Goal: Task Accomplishment & Management: Manage account settings

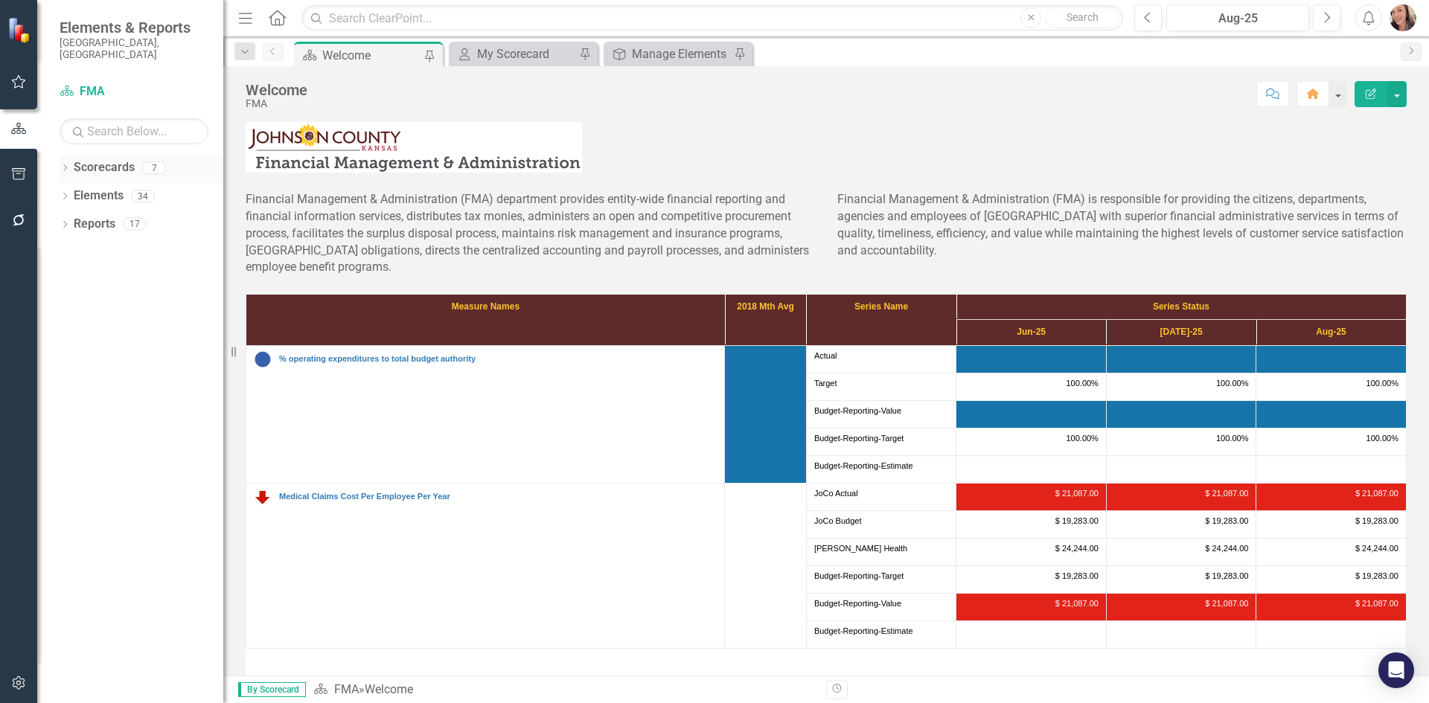
click at [69, 165] on icon "Dropdown" at bounding box center [65, 169] width 10 height 8
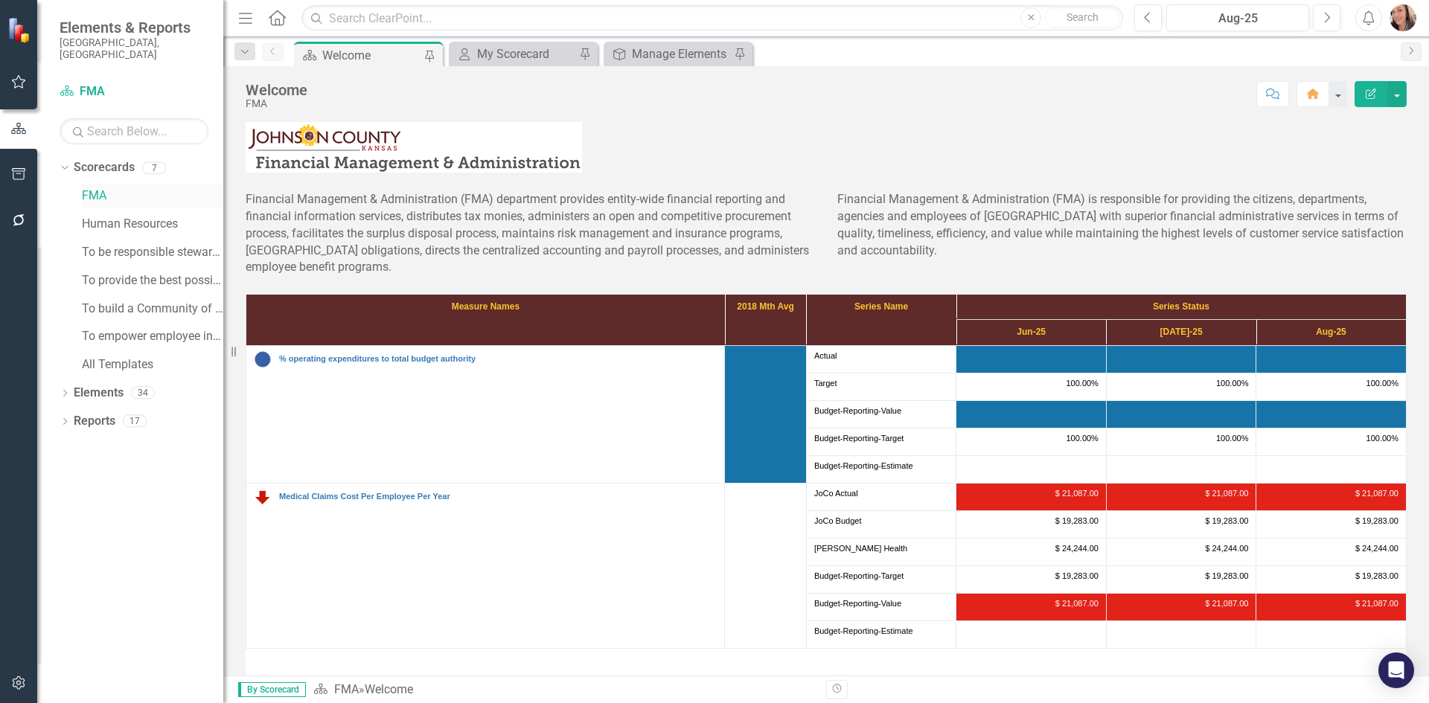
click at [90, 188] on link "FMA" at bounding box center [152, 196] width 141 height 17
click at [701, 46] on div "Manage Elements" at bounding box center [681, 54] width 98 height 19
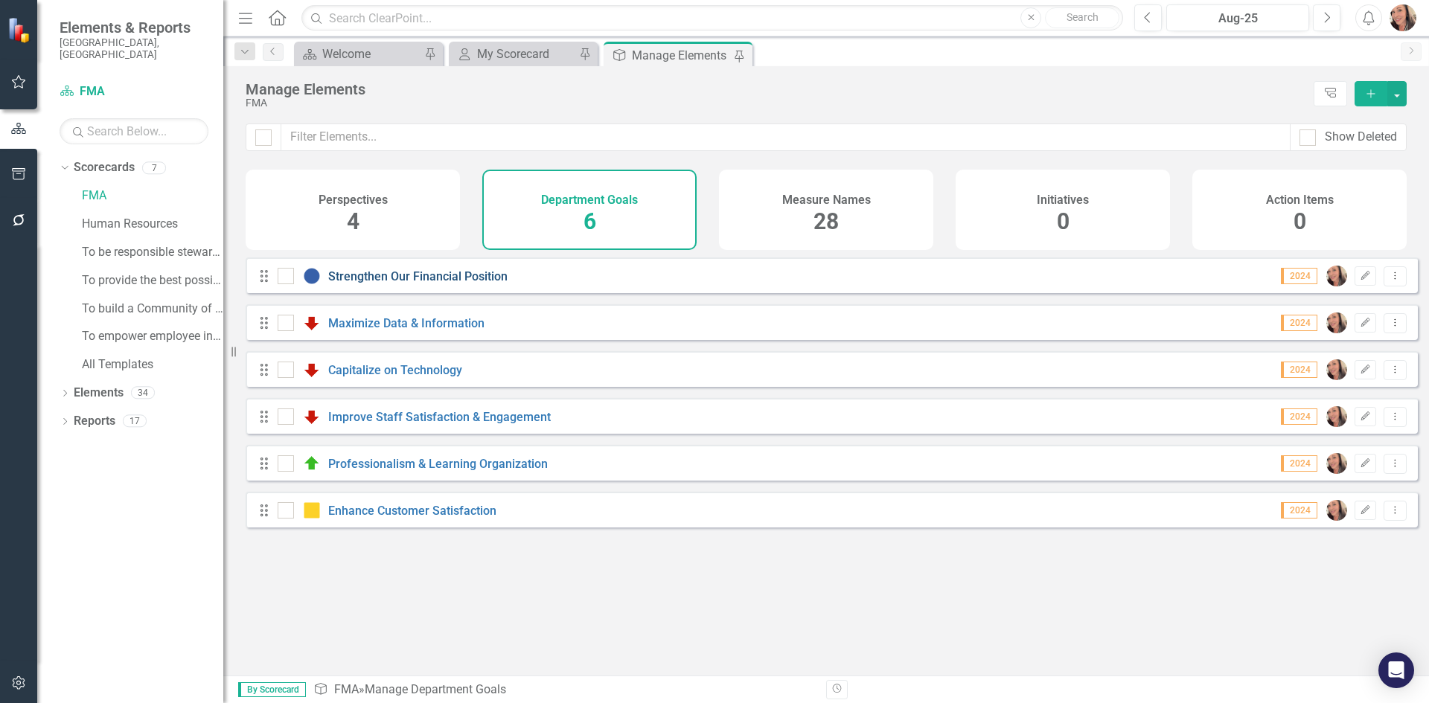
click at [488, 284] on link "Strengthen Our Financial Position" at bounding box center [417, 276] width 179 height 14
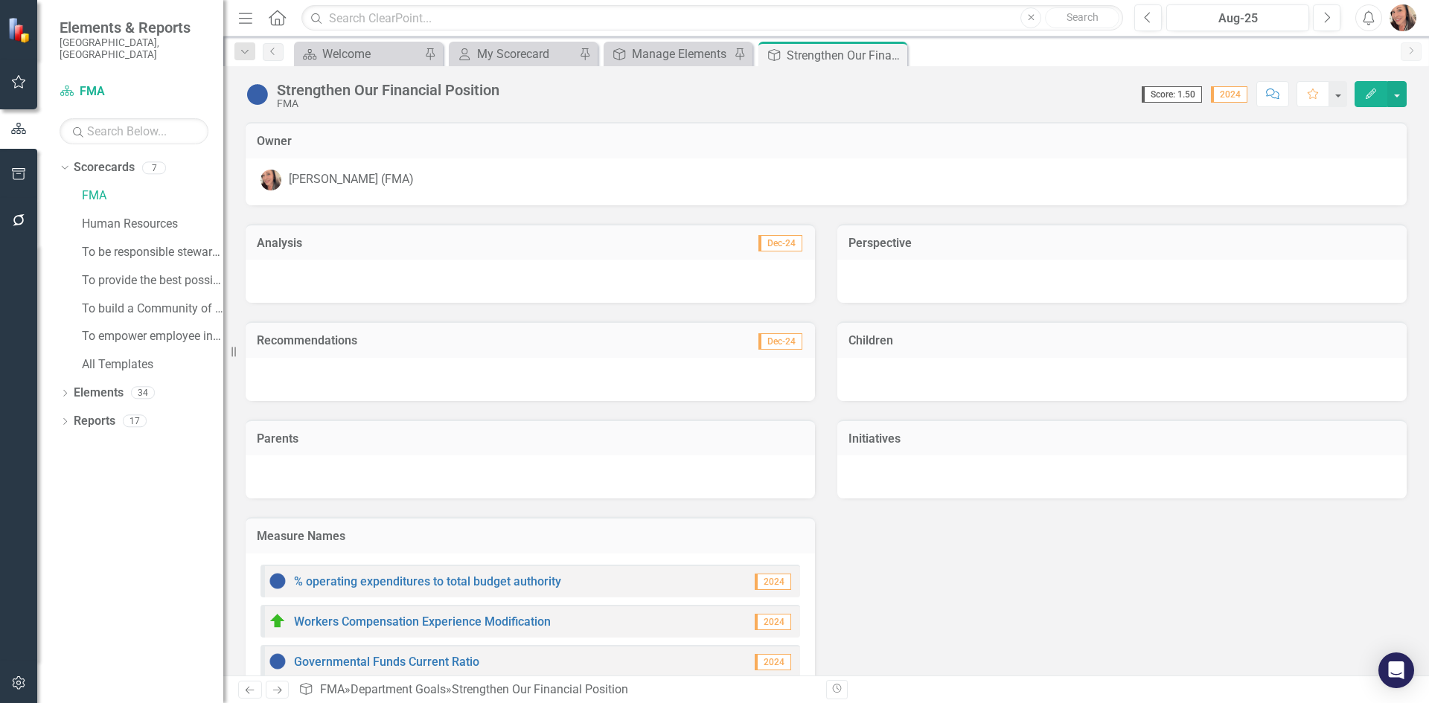
scroll to position [298, 0]
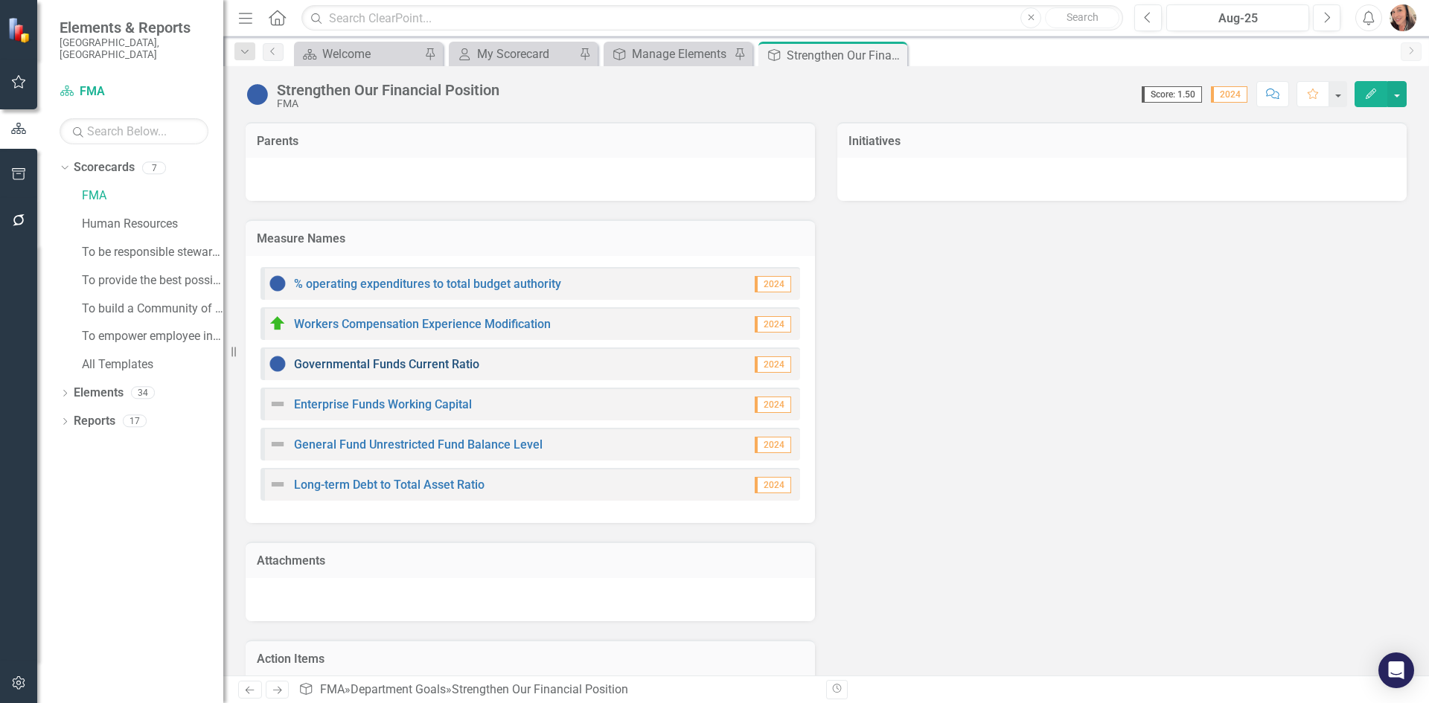
click at [407, 367] on link "Governmental Funds Current Ratio" at bounding box center [386, 364] width 185 height 14
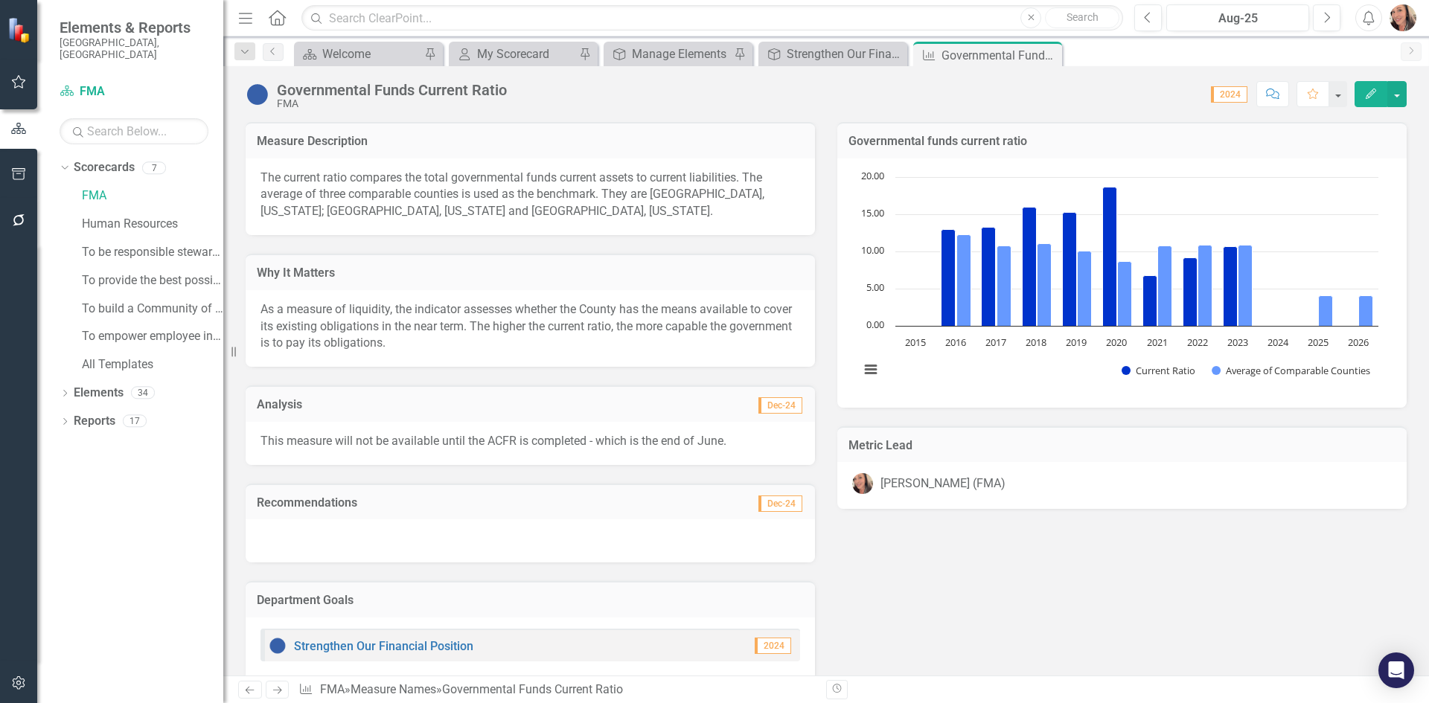
scroll to position [670, 0]
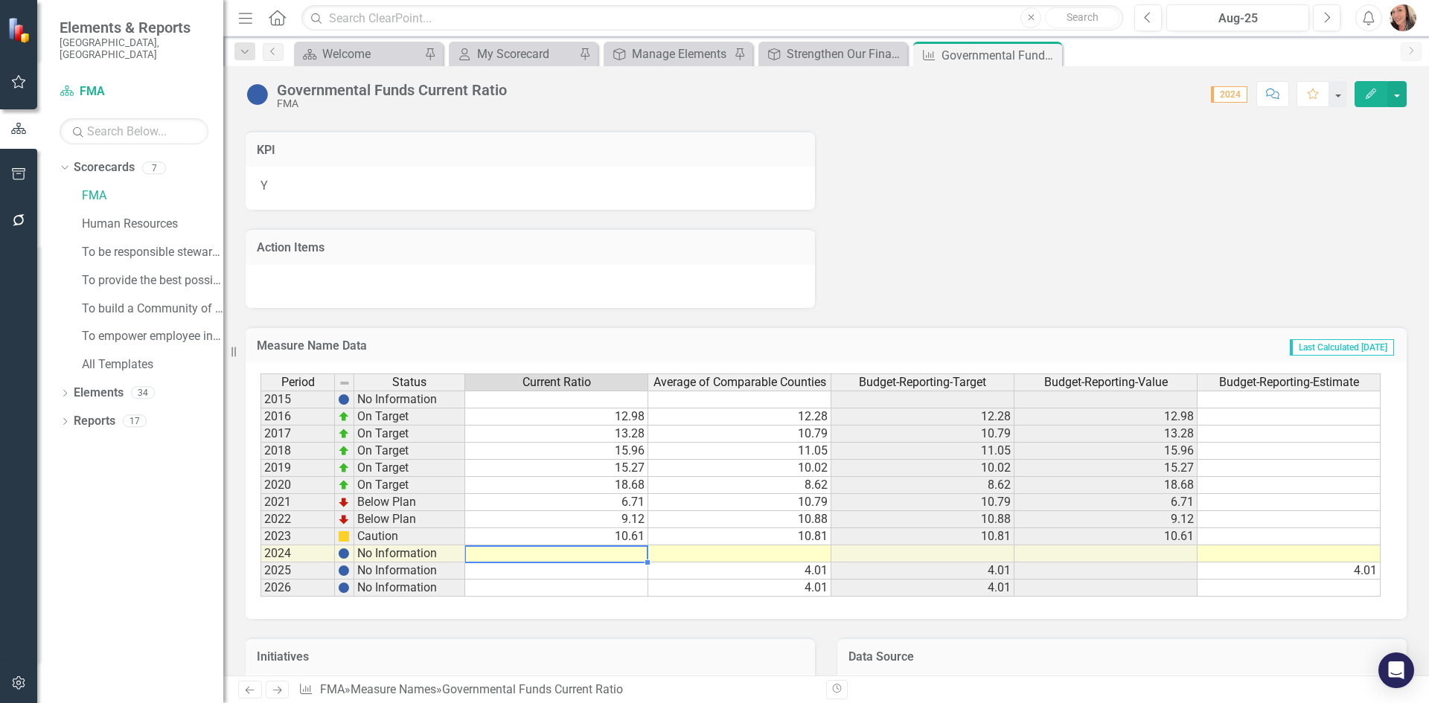
click at [612, 558] on td at bounding box center [556, 554] width 183 height 17
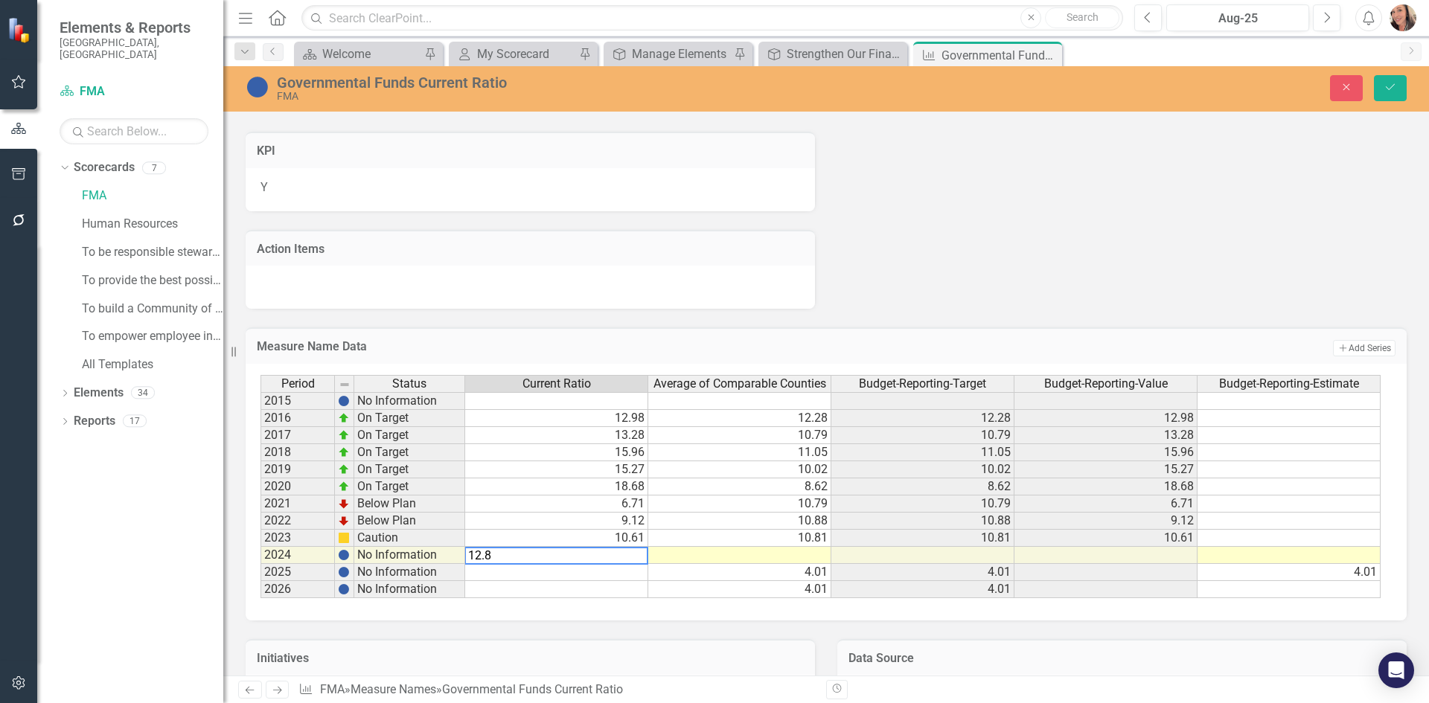
type textarea "12.80"
click at [816, 544] on td "10.81" at bounding box center [739, 538] width 183 height 17
click at [1393, 94] on button "Save" at bounding box center [1390, 88] width 33 height 26
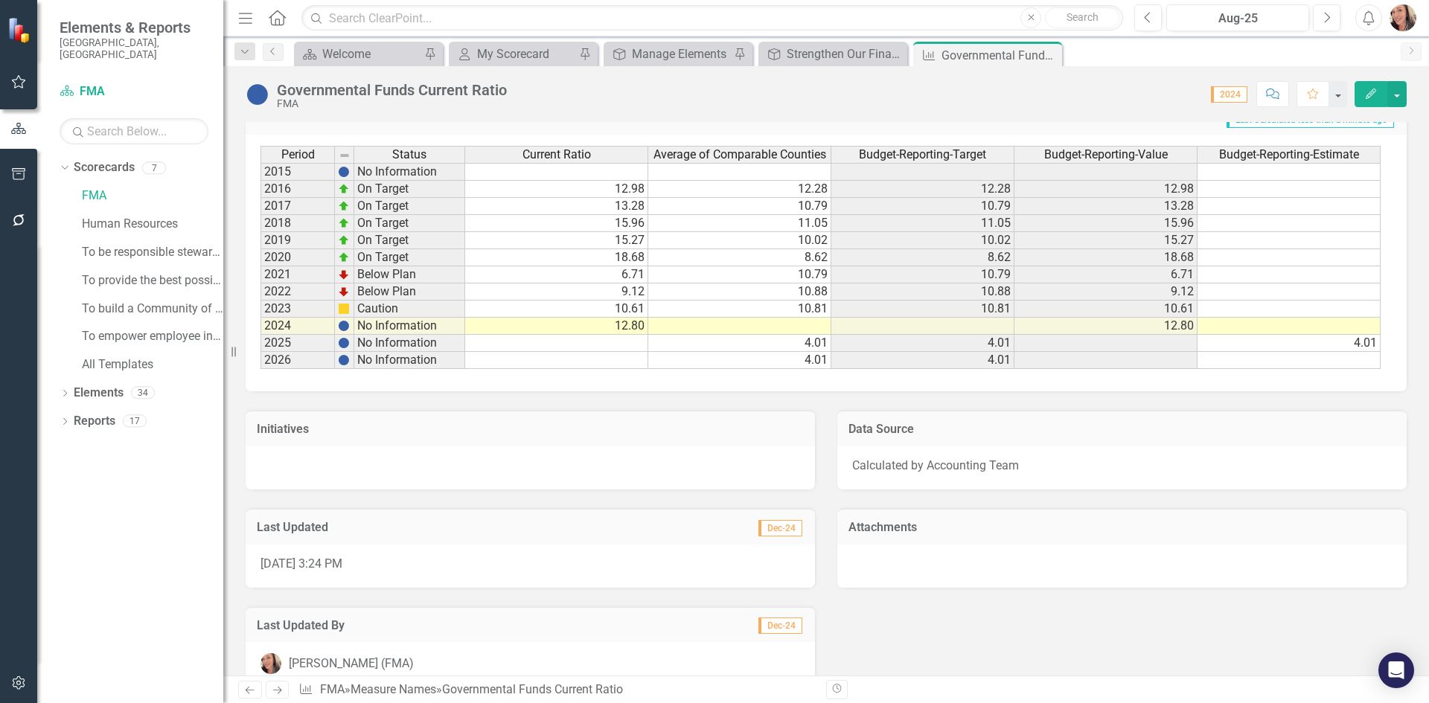
scroll to position [926, 0]
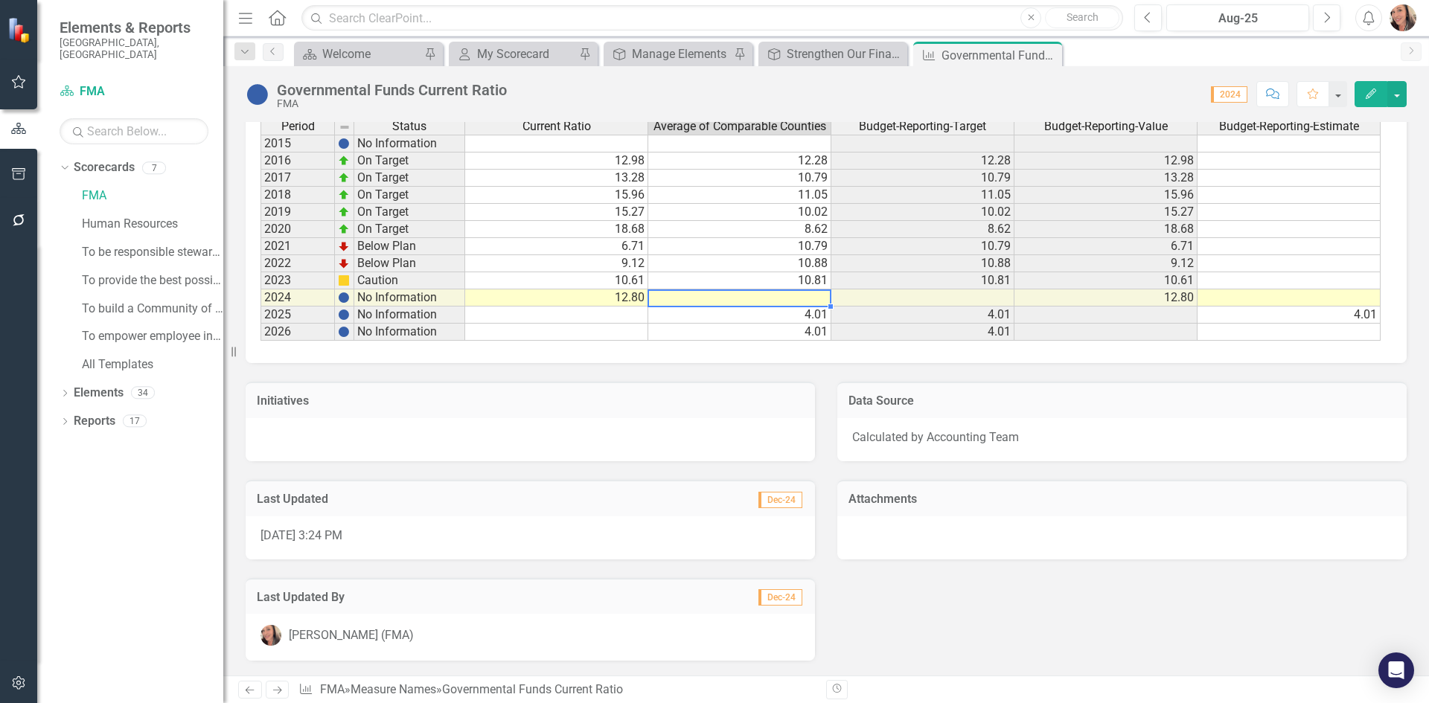
click at [740, 301] on td at bounding box center [739, 298] width 183 height 17
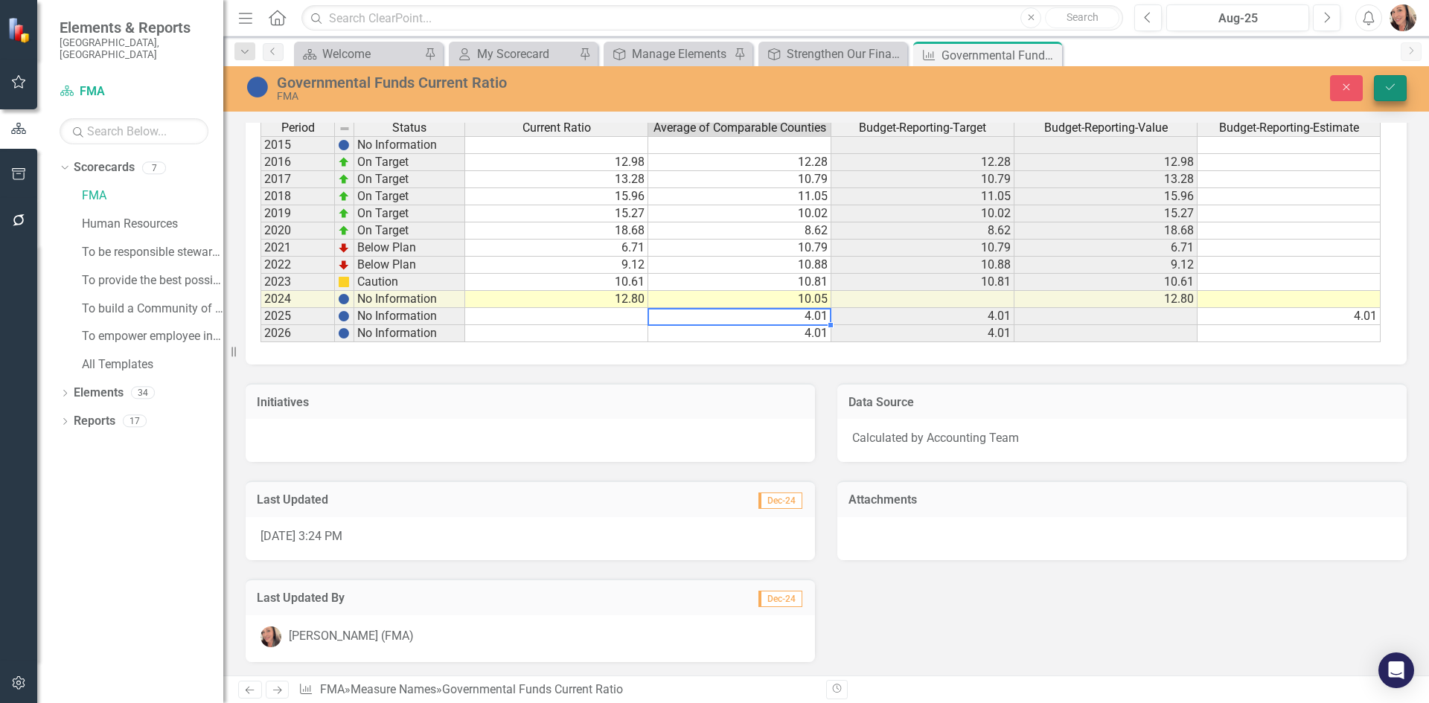
type textarea "4.01"
click at [1393, 86] on icon "submit" at bounding box center [1390, 87] width 9 height 6
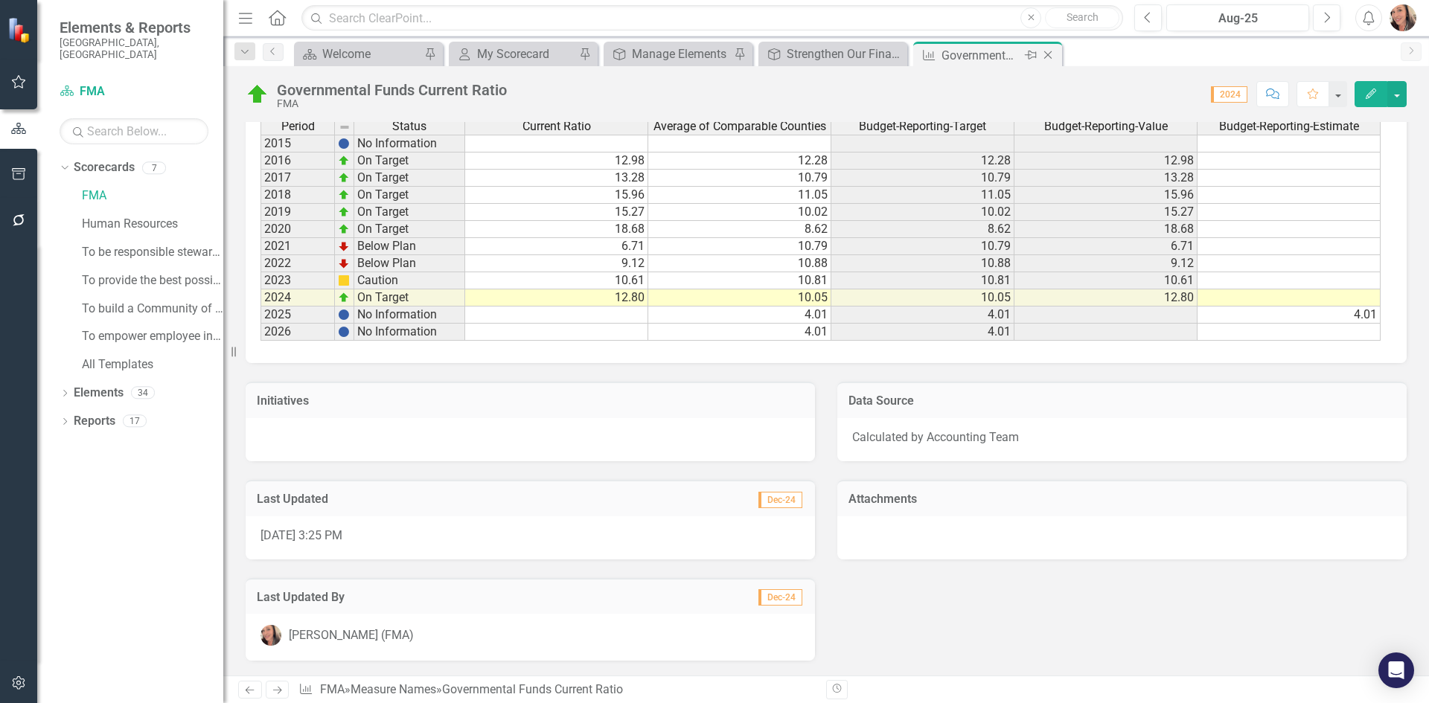
click at [1051, 56] on icon "Close" at bounding box center [1048, 55] width 15 height 12
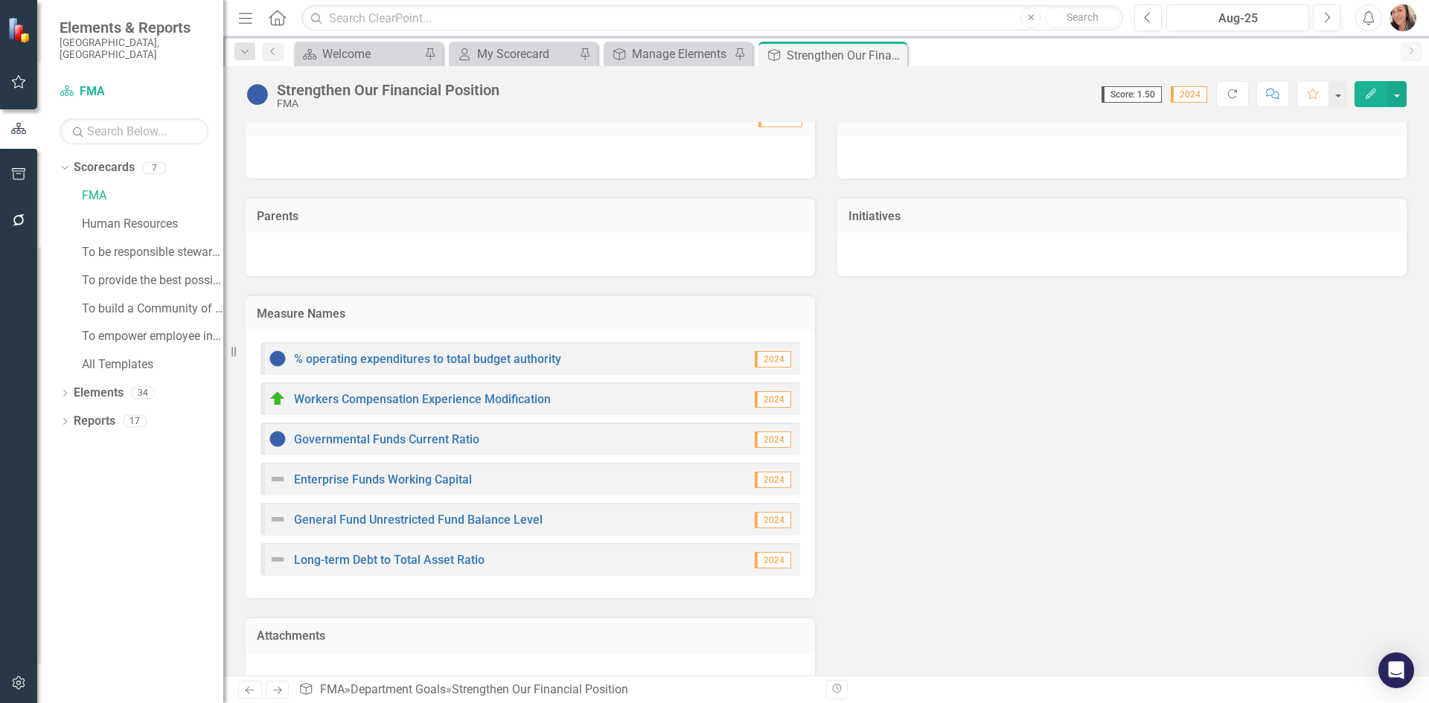
scroll to position [223, 0]
click at [445, 479] on link "Enterprise Funds Working Capital" at bounding box center [383, 479] width 178 height 14
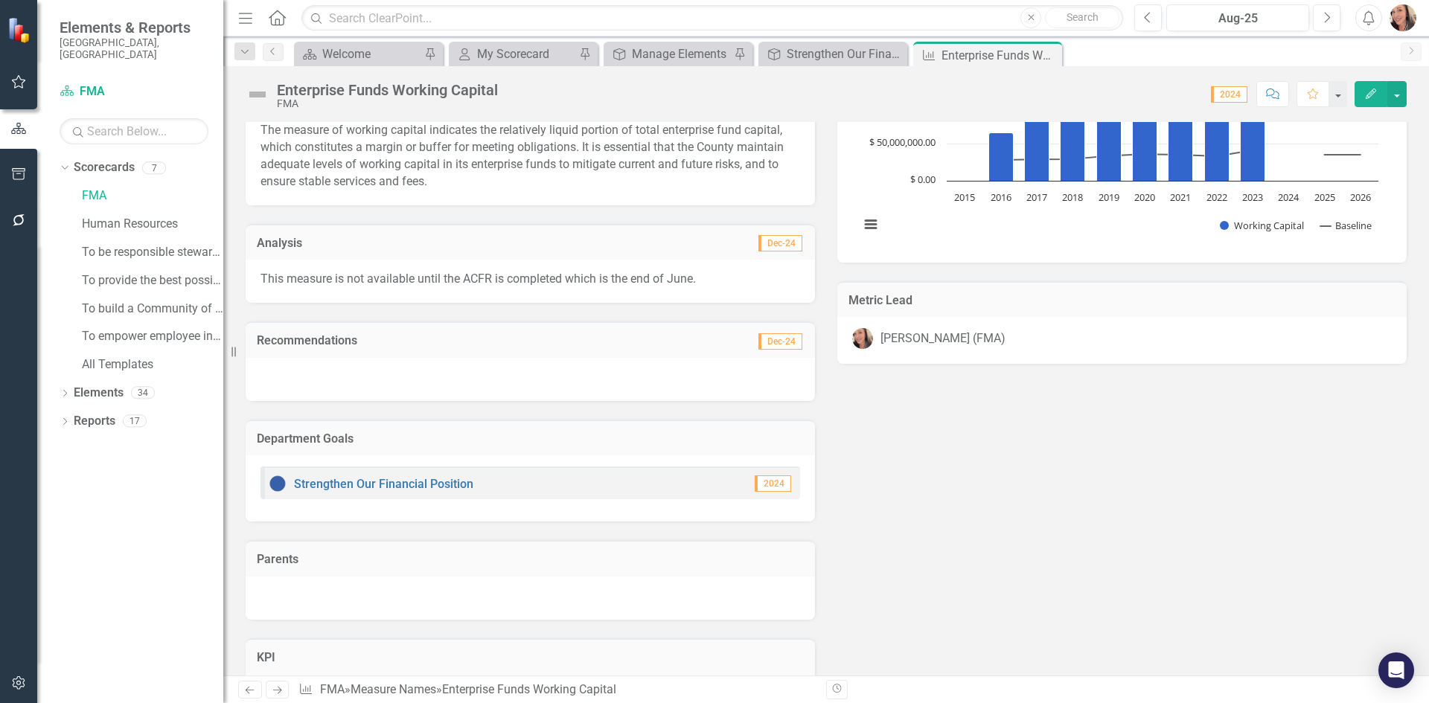
scroll to position [744, 0]
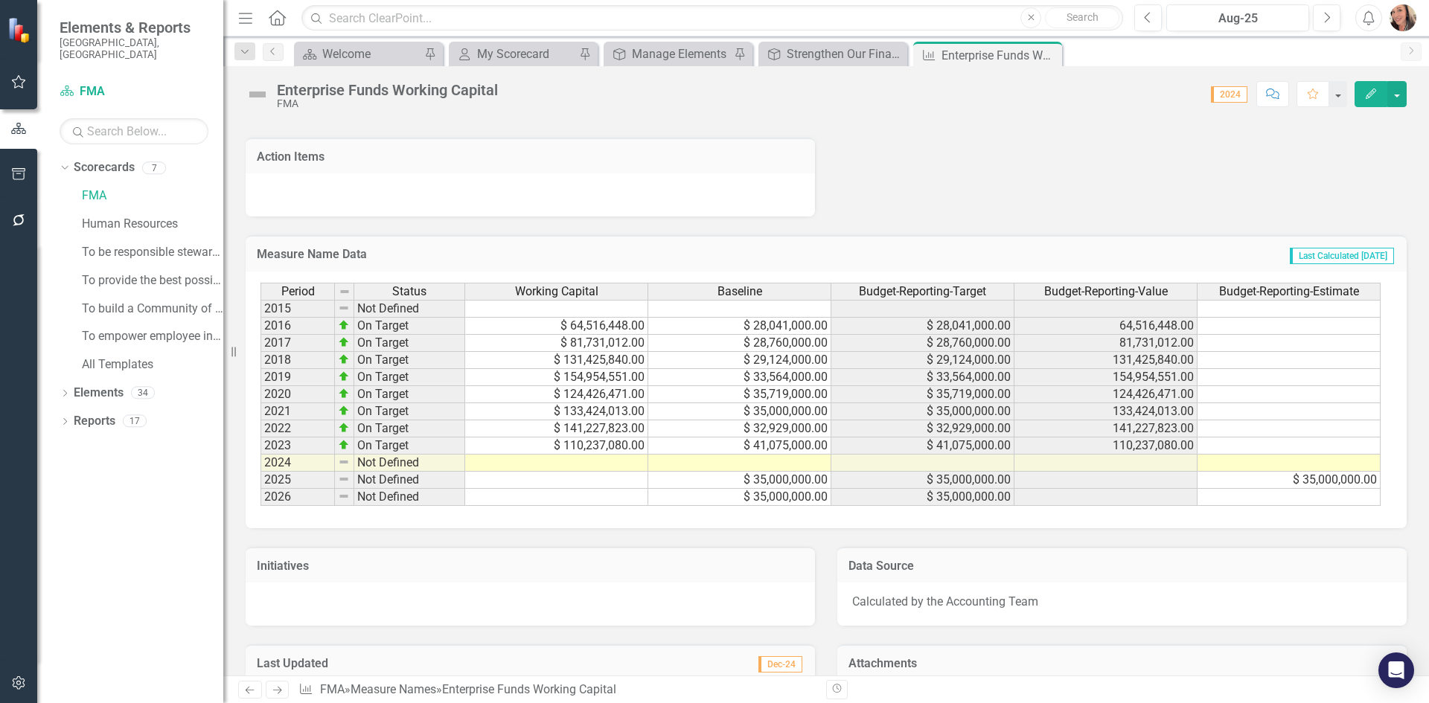
click at [610, 464] on td at bounding box center [556, 463] width 183 height 17
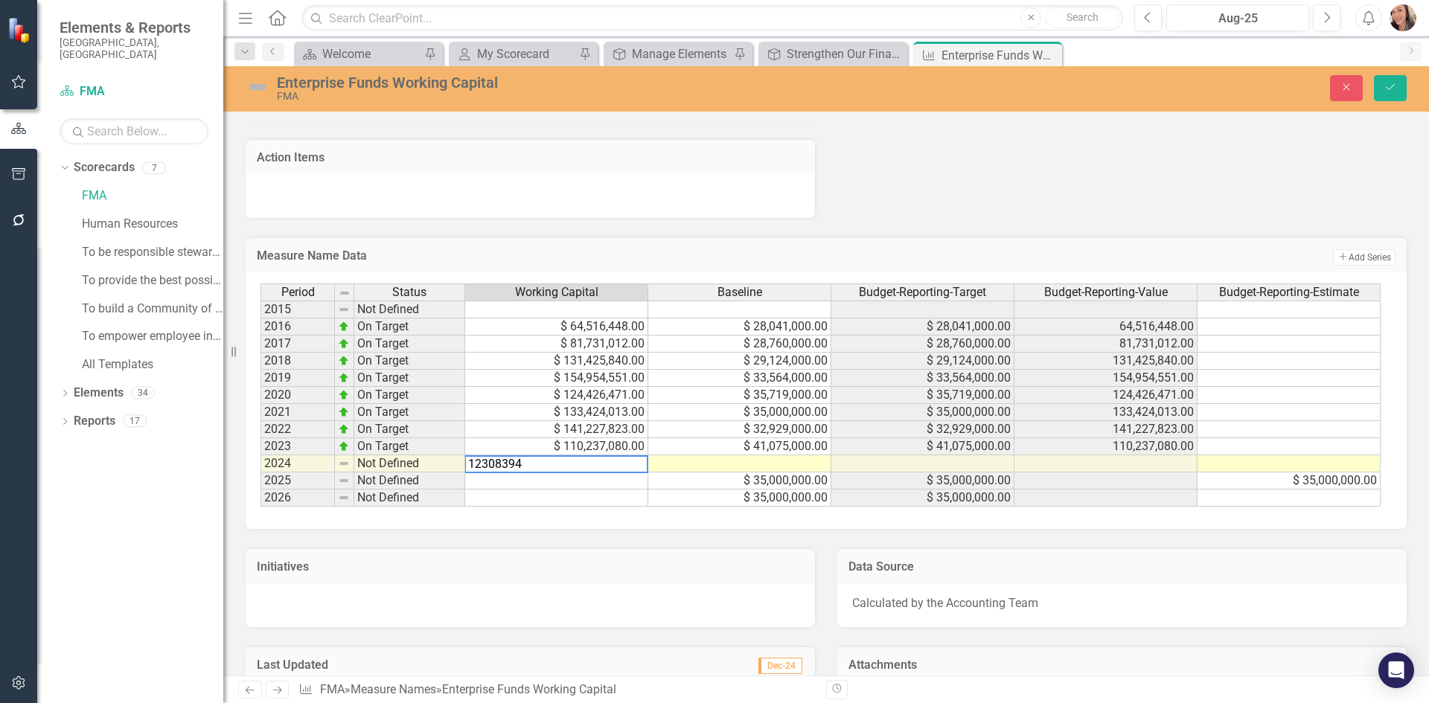
type textarea "123083940"
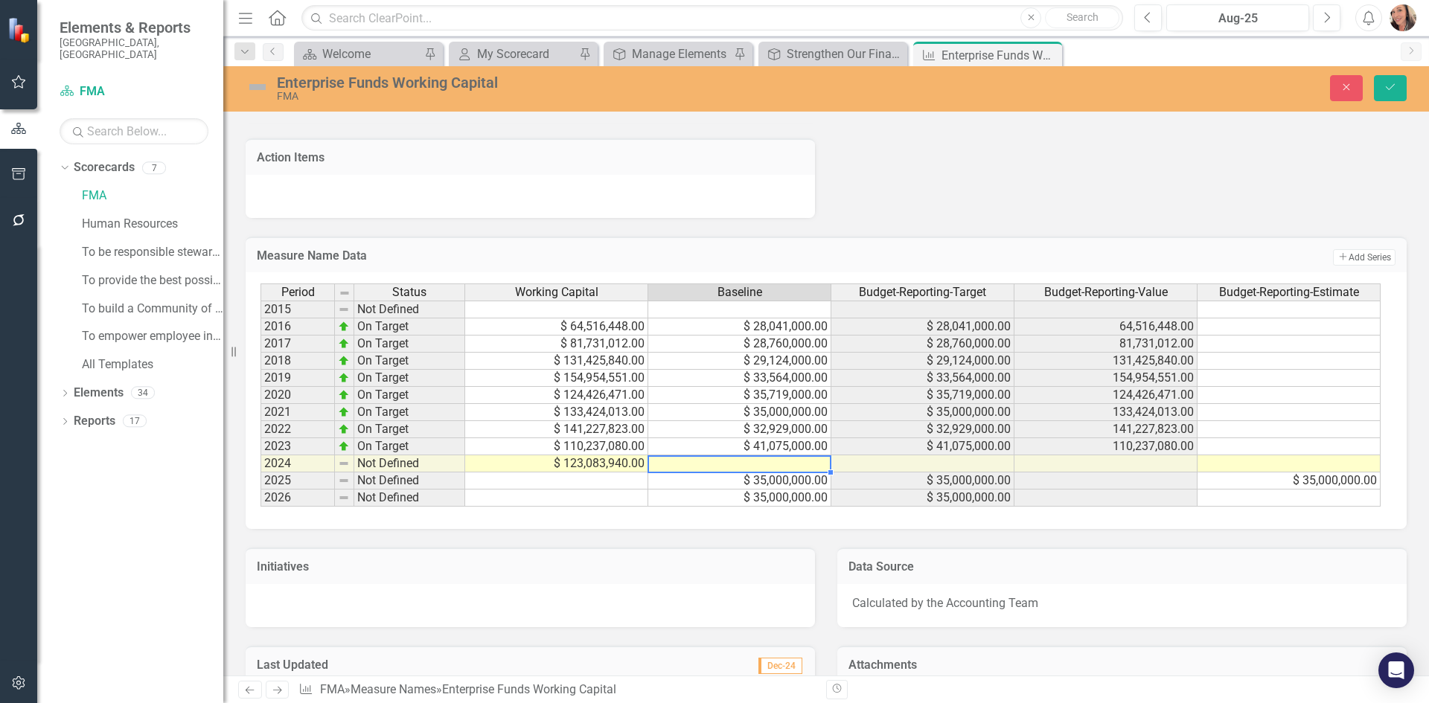
click at [795, 463] on td at bounding box center [739, 464] width 183 height 17
type textarea "41075000"
click at [1402, 83] on button "Save" at bounding box center [1390, 88] width 33 height 26
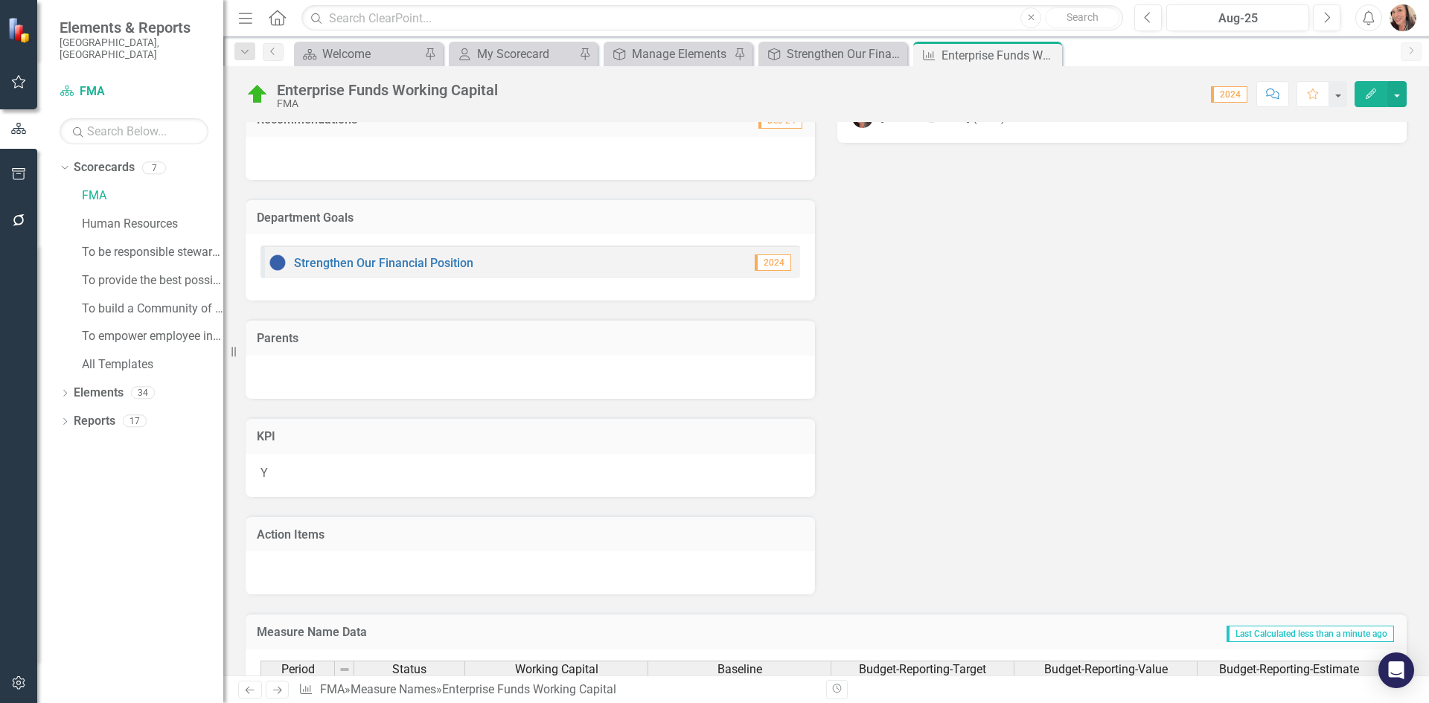
scroll to position [0, 0]
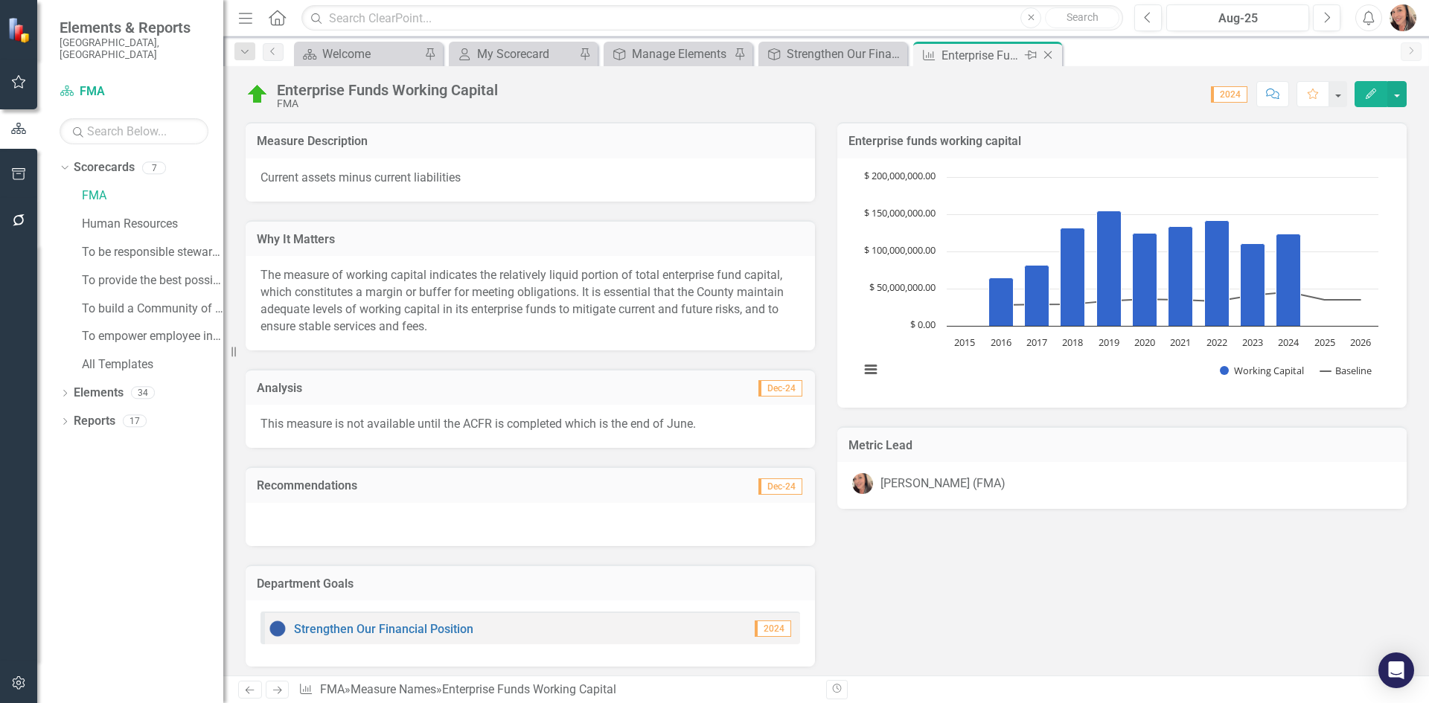
click at [1049, 55] on icon "Close" at bounding box center [1048, 55] width 15 height 12
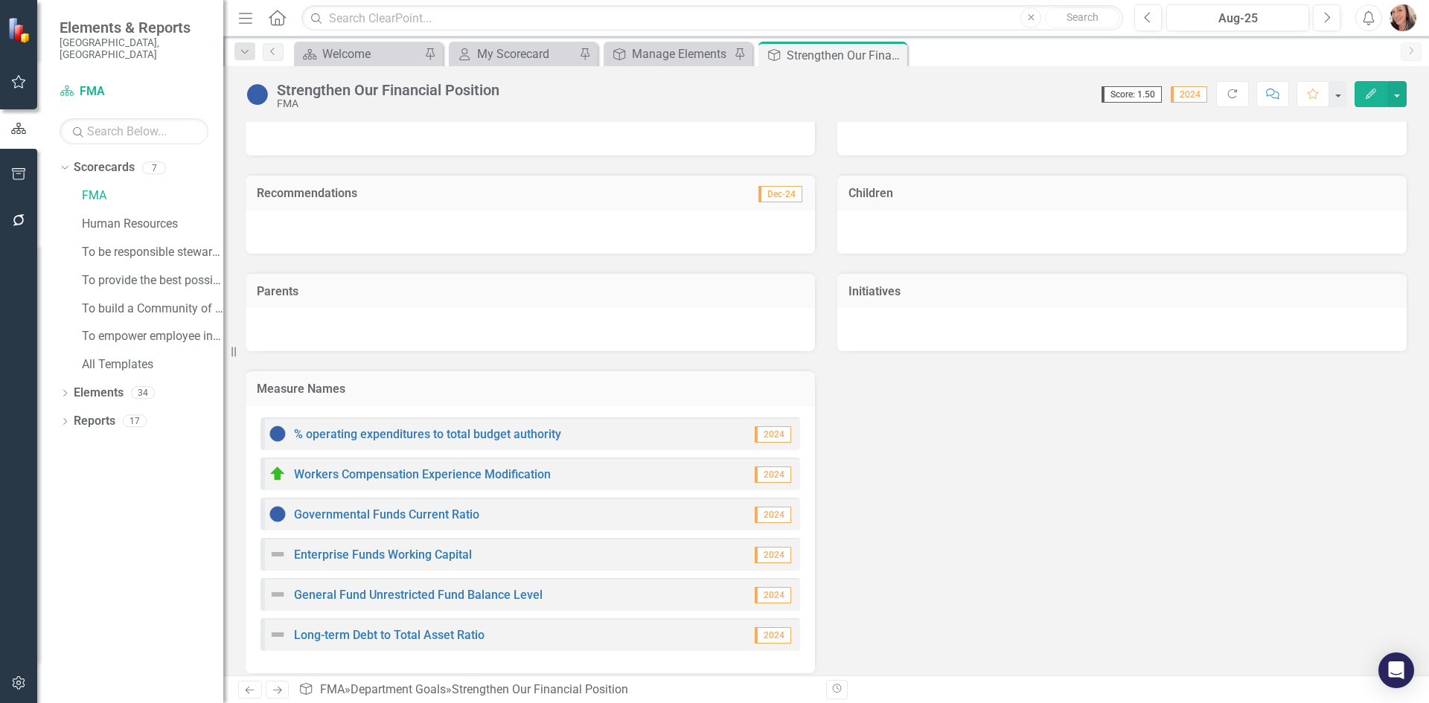
scroll to position [149, 0]
click at [391, 590] on link "General Fund Unrestricted Fund Balance Level" at bounding box center [418, 594] width 249 height 14
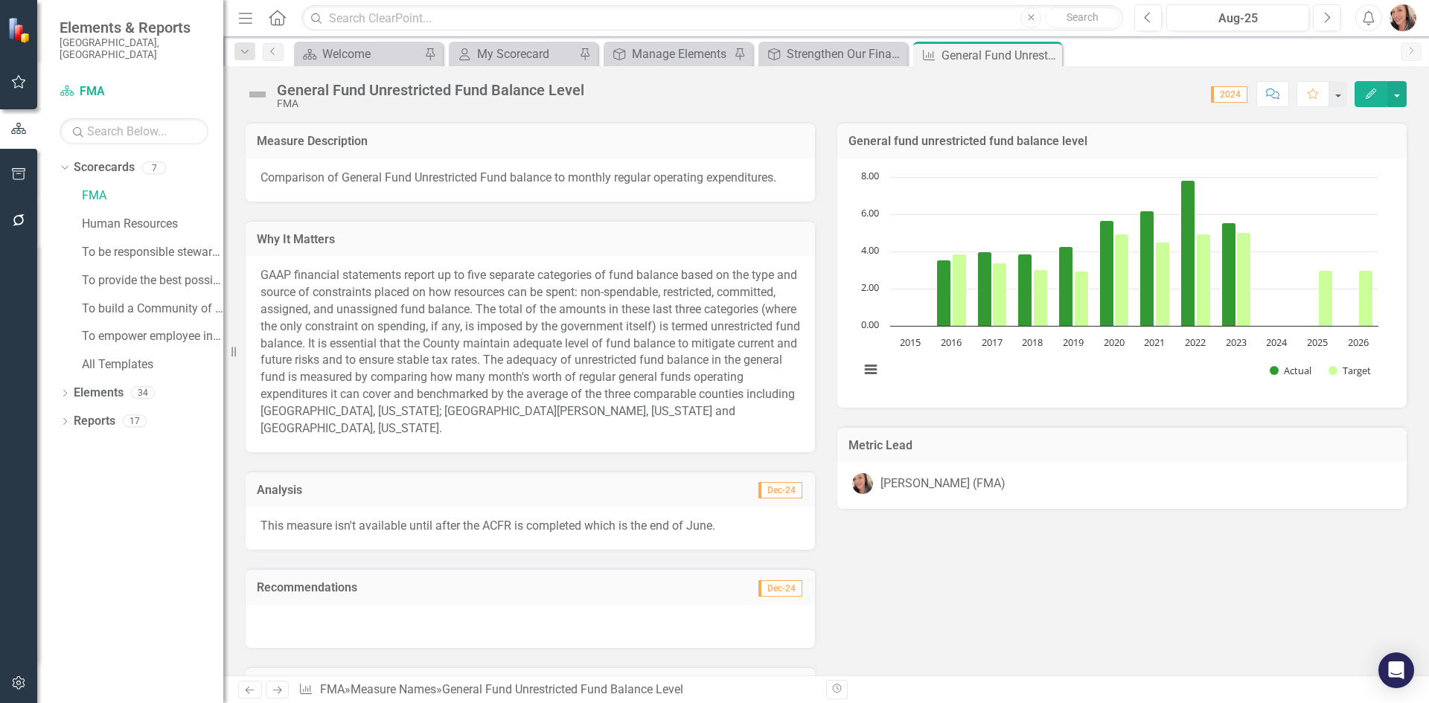
scroll to position [994, 0]
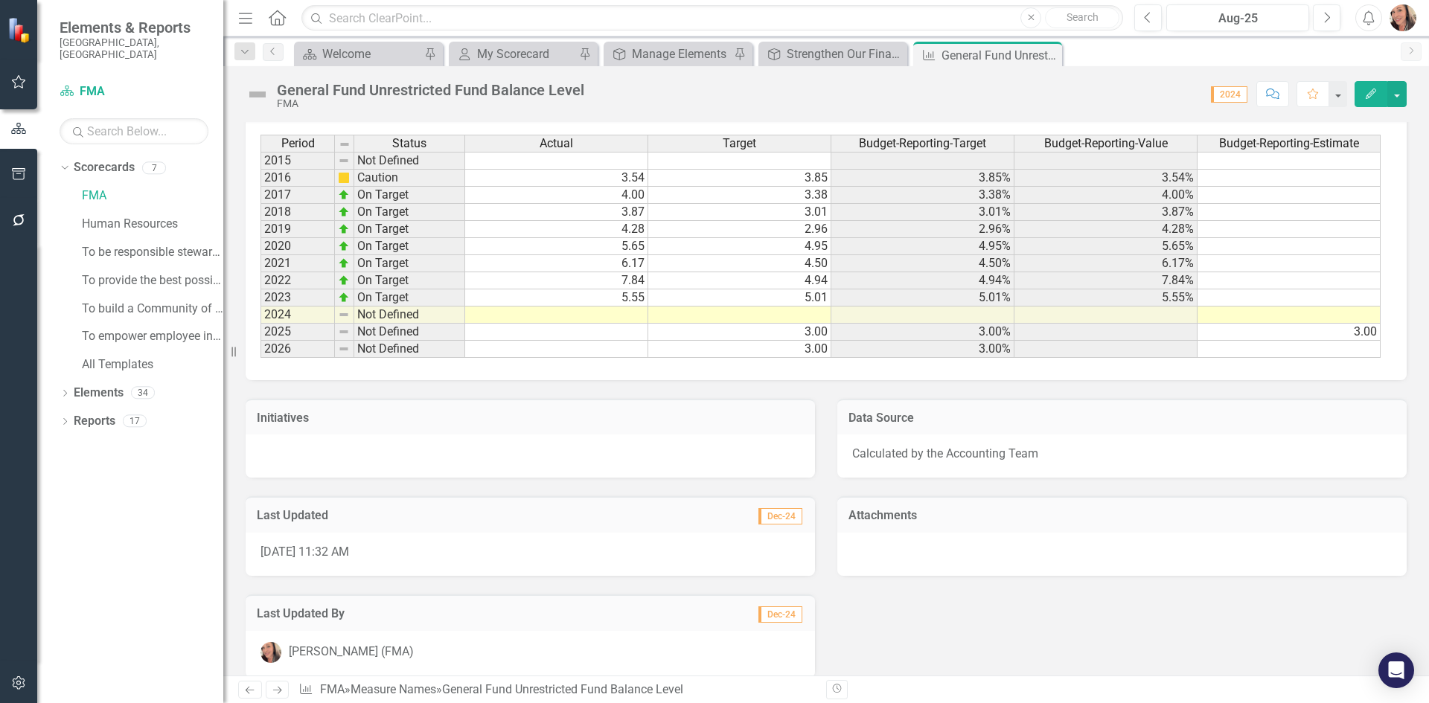
click at [635, 307] on td at bounding box center [556, 315] width 183 height 17
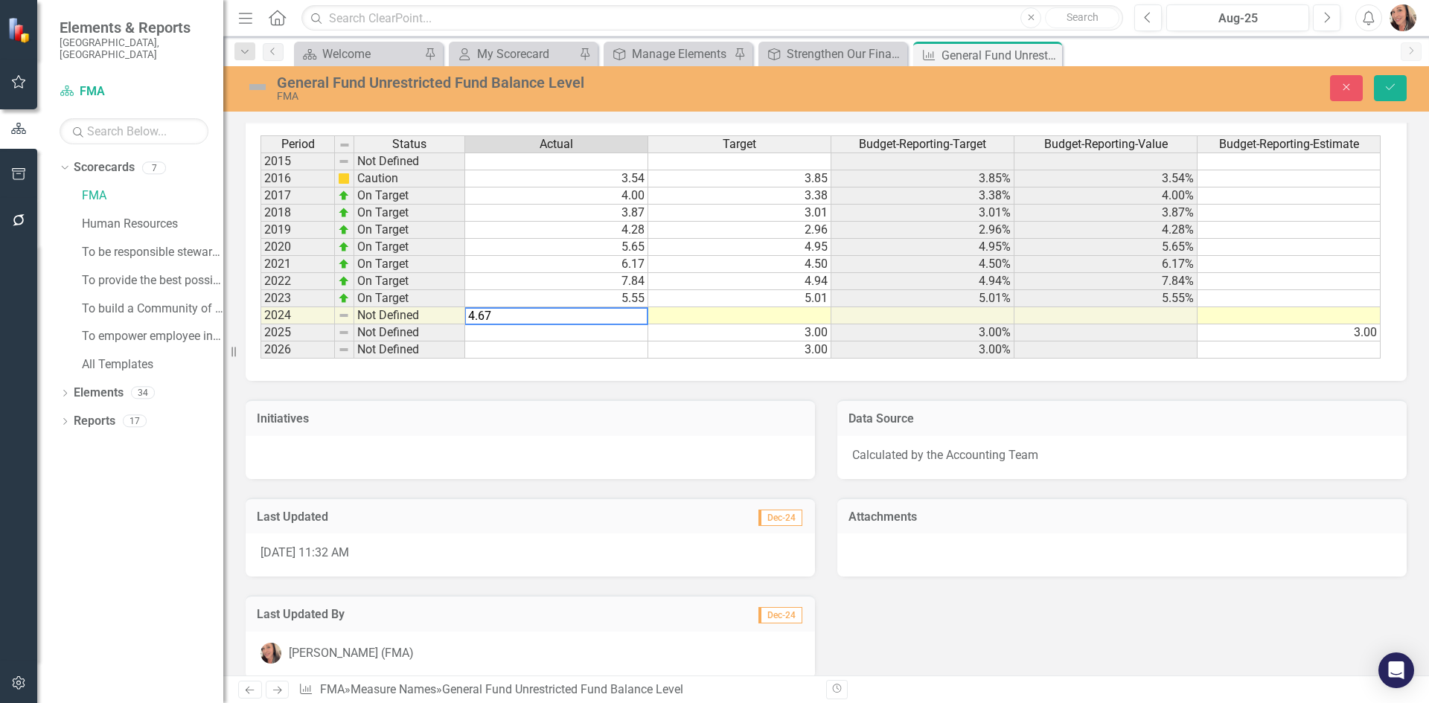
type textarea "4.67"
click at [802, 307] on td at bounding box center [739, 315] width 183 height 17
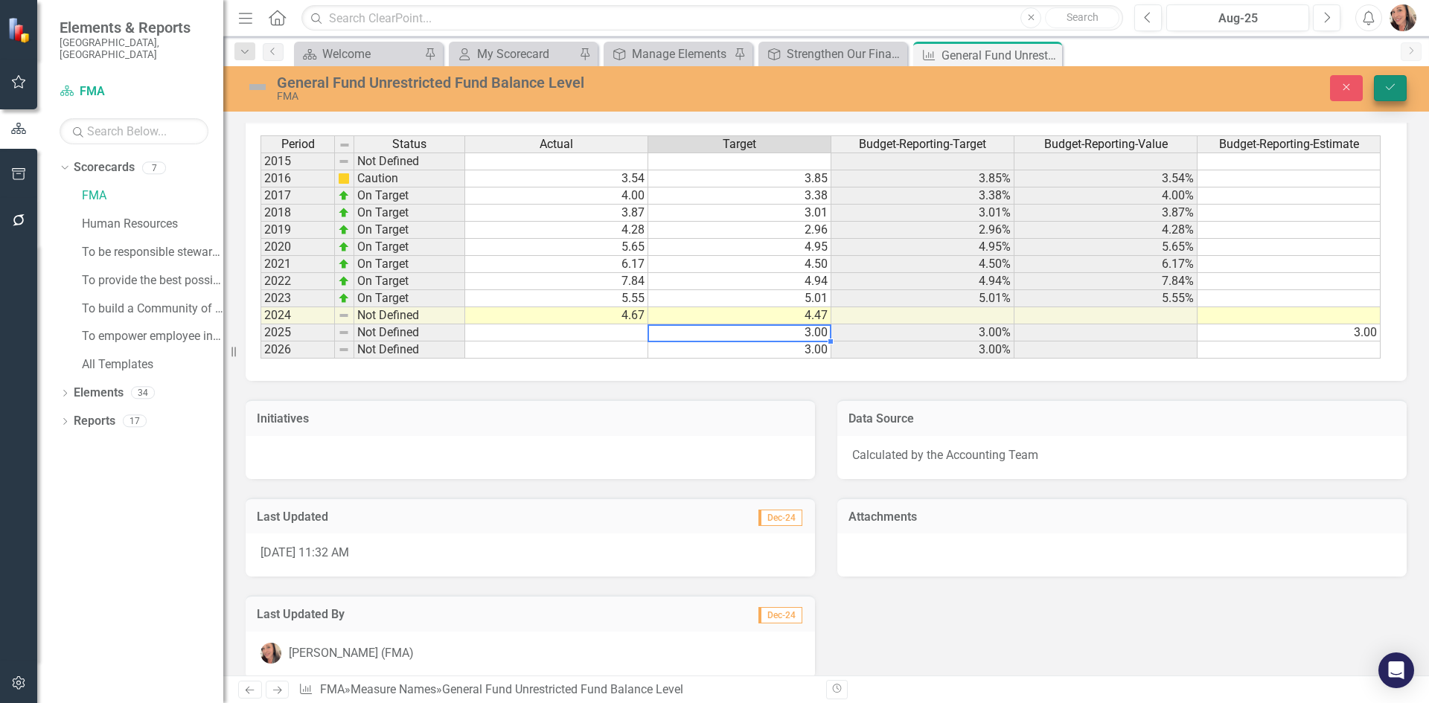
type textarea "3"
click at [1393, 86] on icon "Save" at bounding box center [1390, 87] width 13 height 10
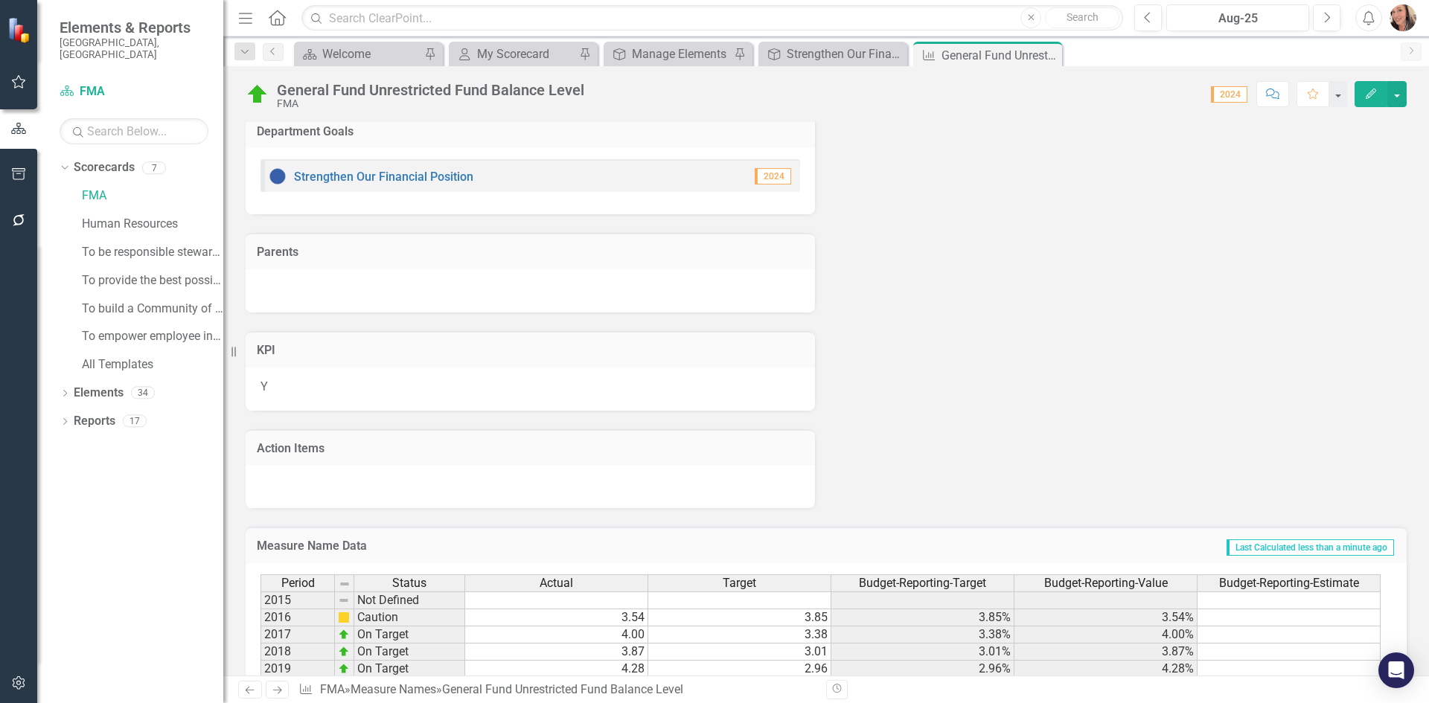
scroll to position [101, 0]
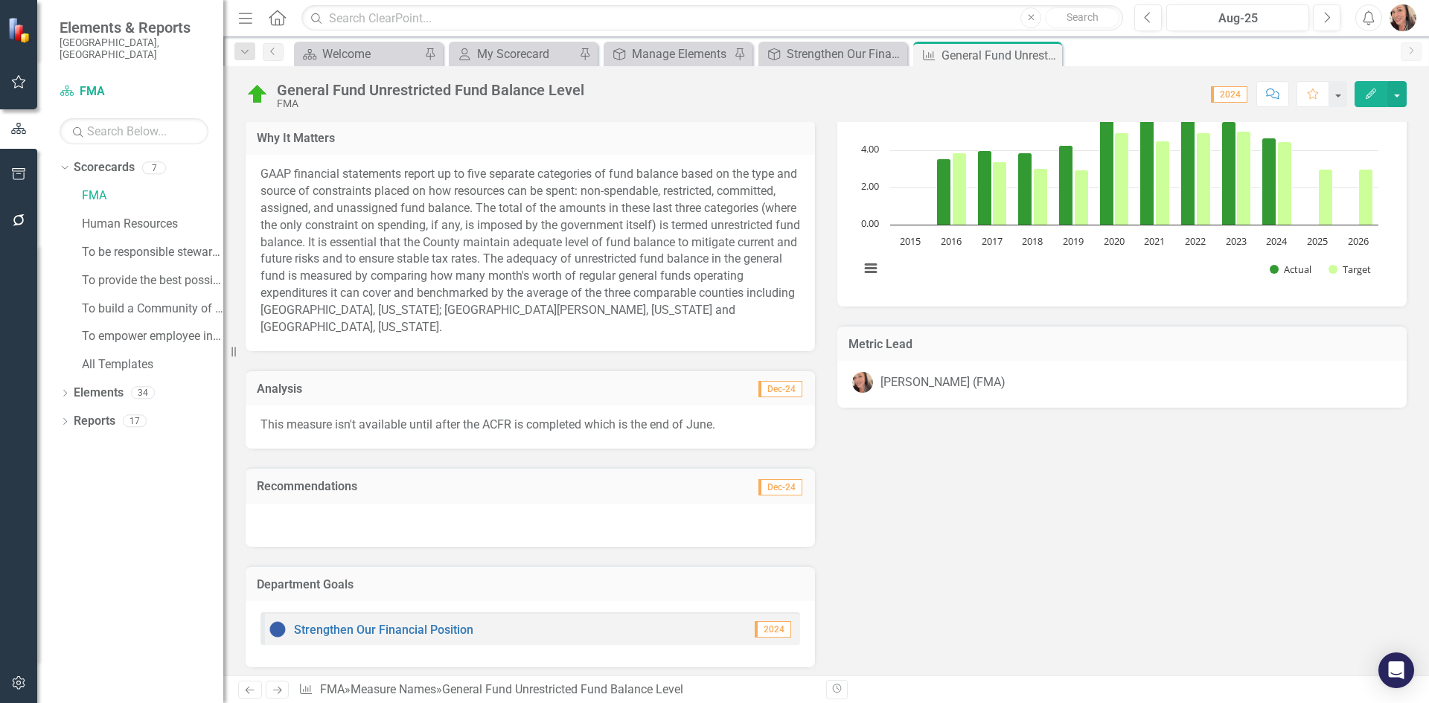
click at [0, 0] on icon "Close" at bounding box center [0, 0] width 0 height 0
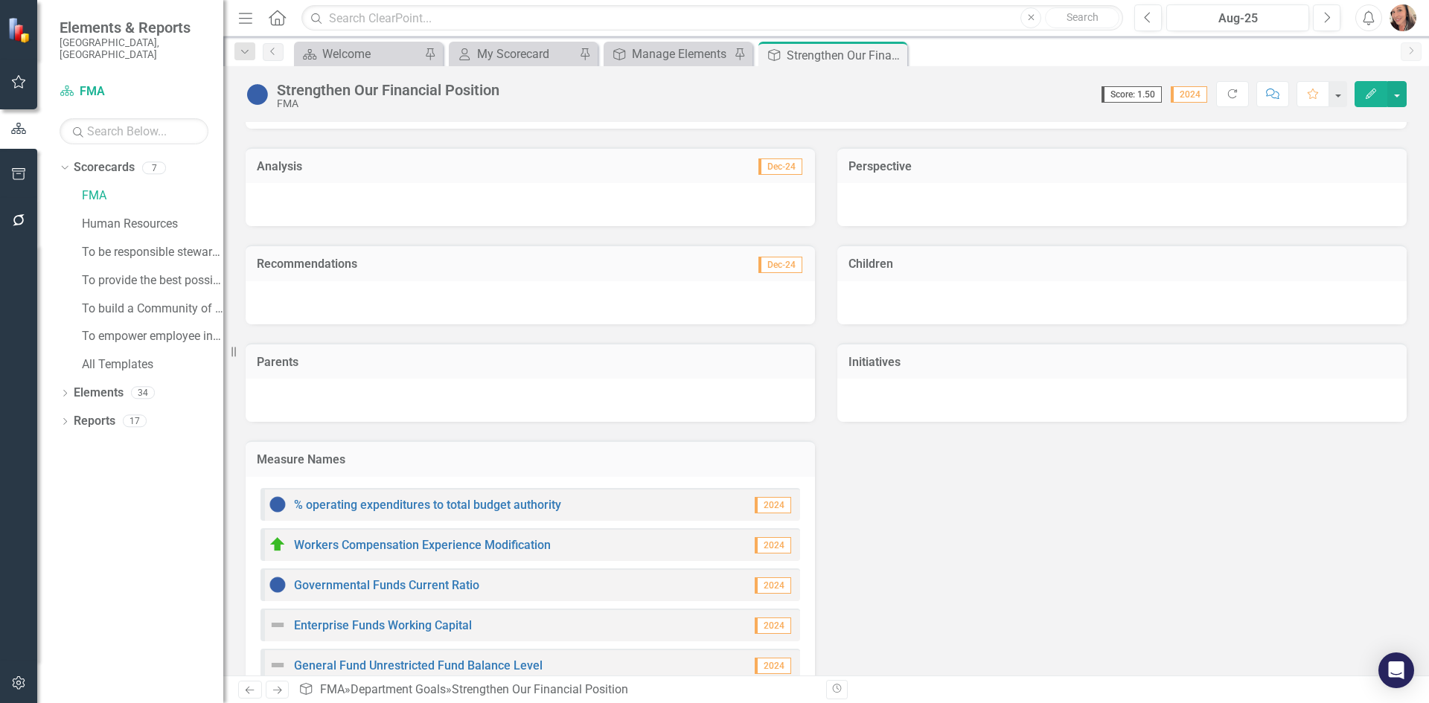
scroll to position [149, 0]
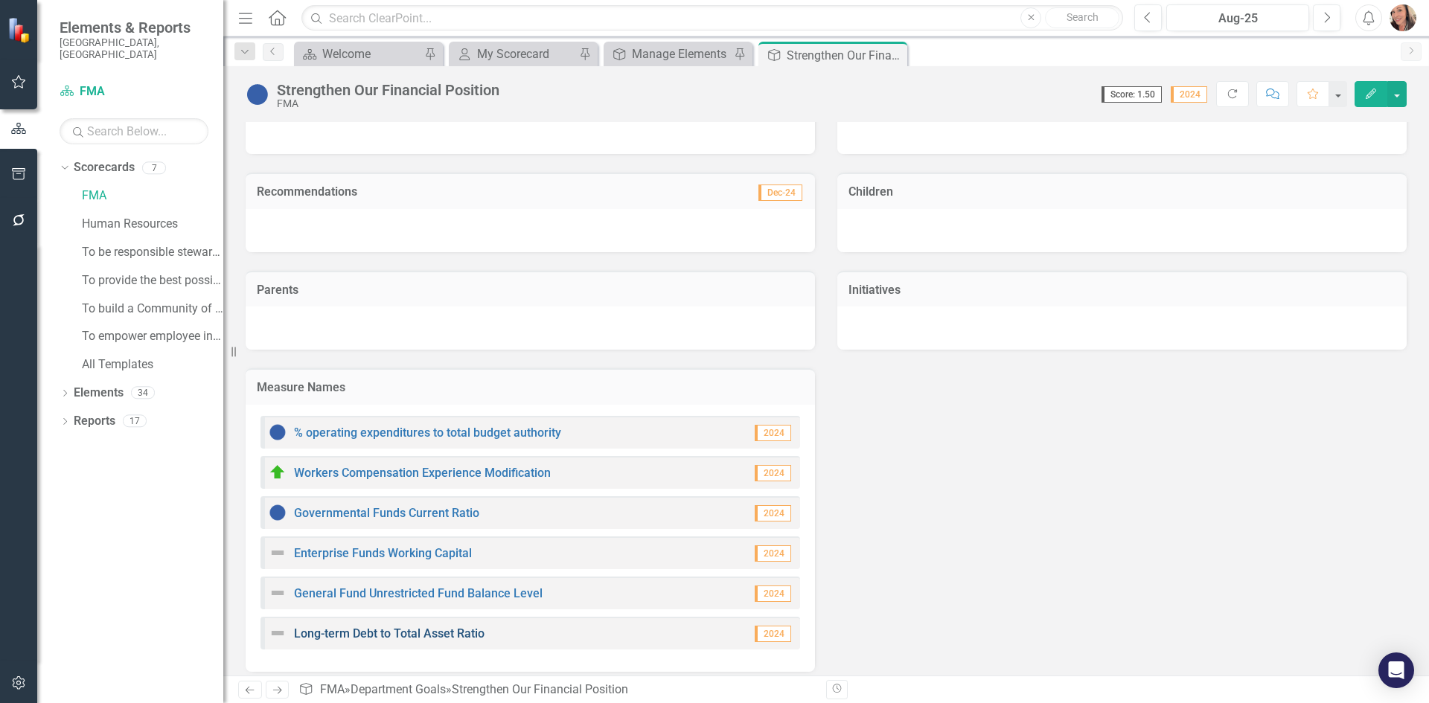
click at [444, 631] on link "Long-term Debt to Total Asset Ratio" at bounding box center [389, 634] width 191 height 14
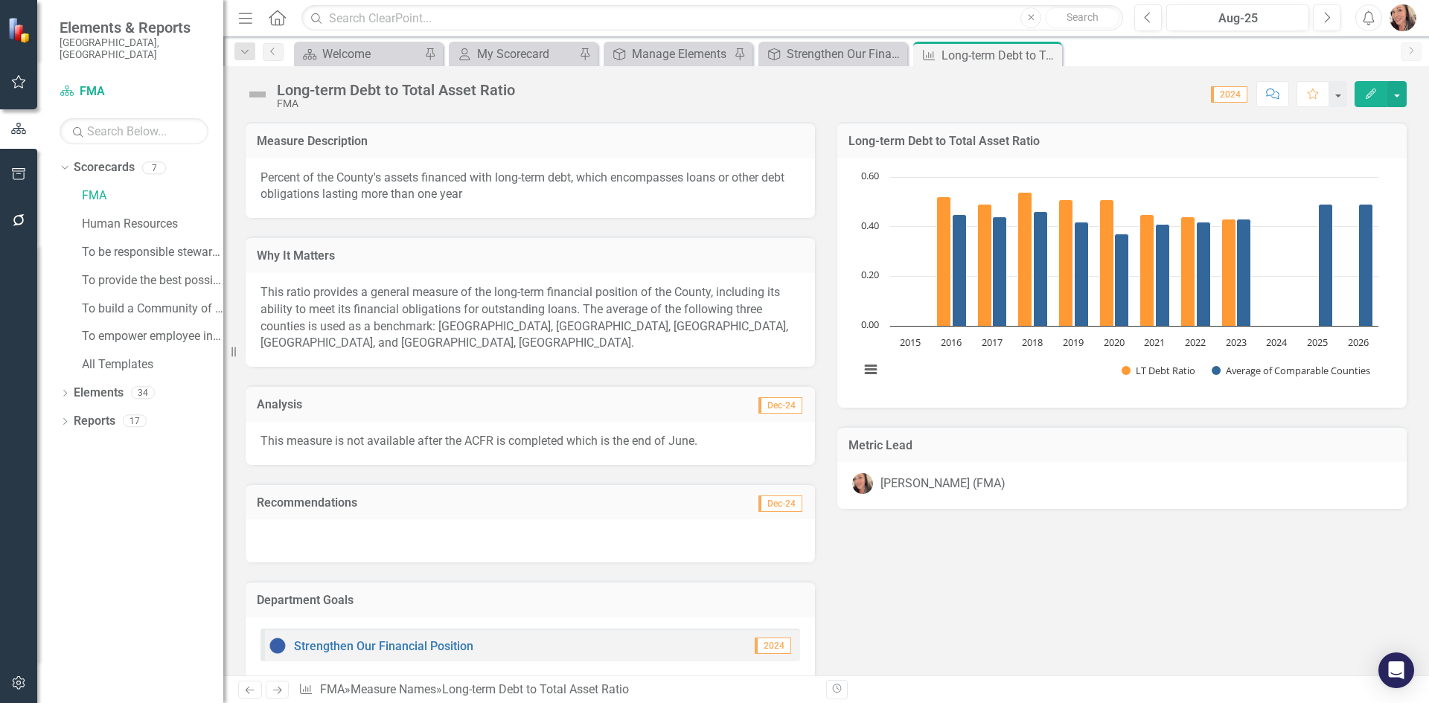
scroll to position [893, 0]
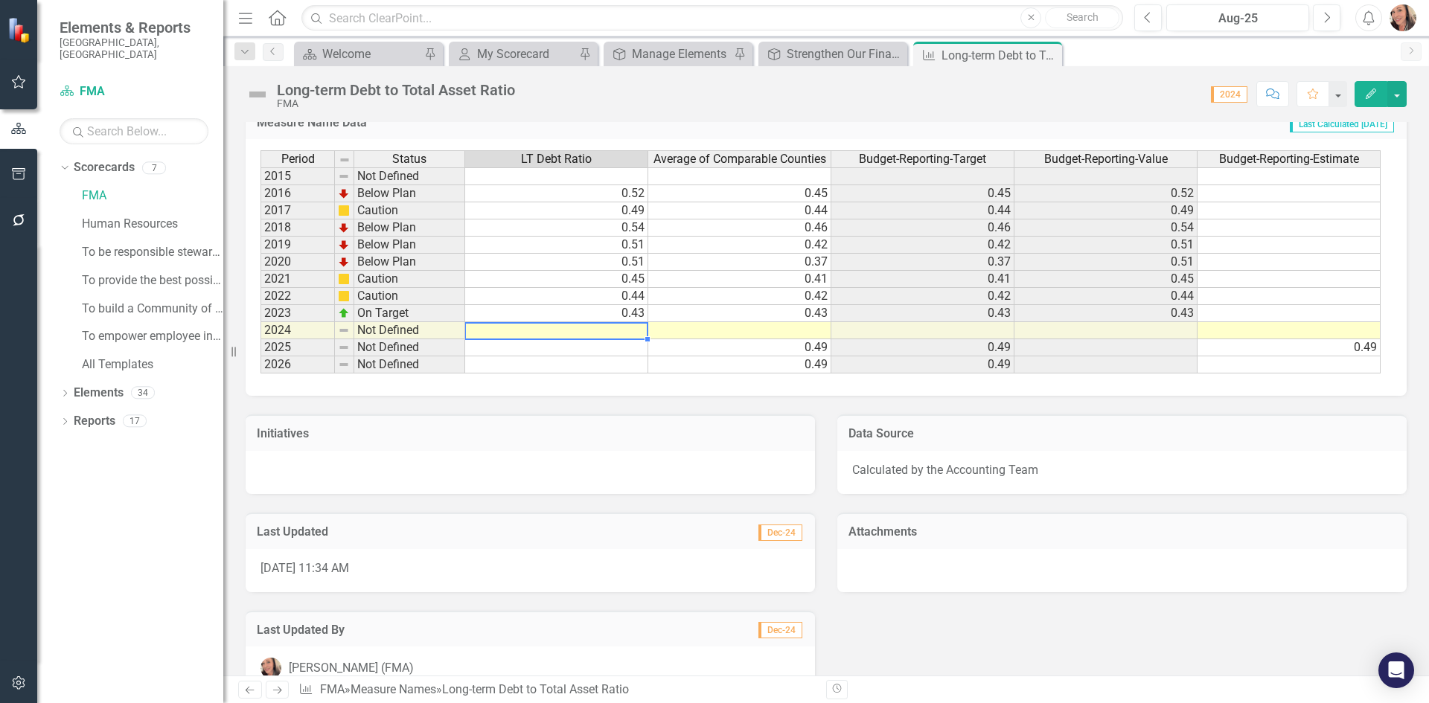
click at [629, 332] on td at bounding box center [556, 330] width 183 height 17
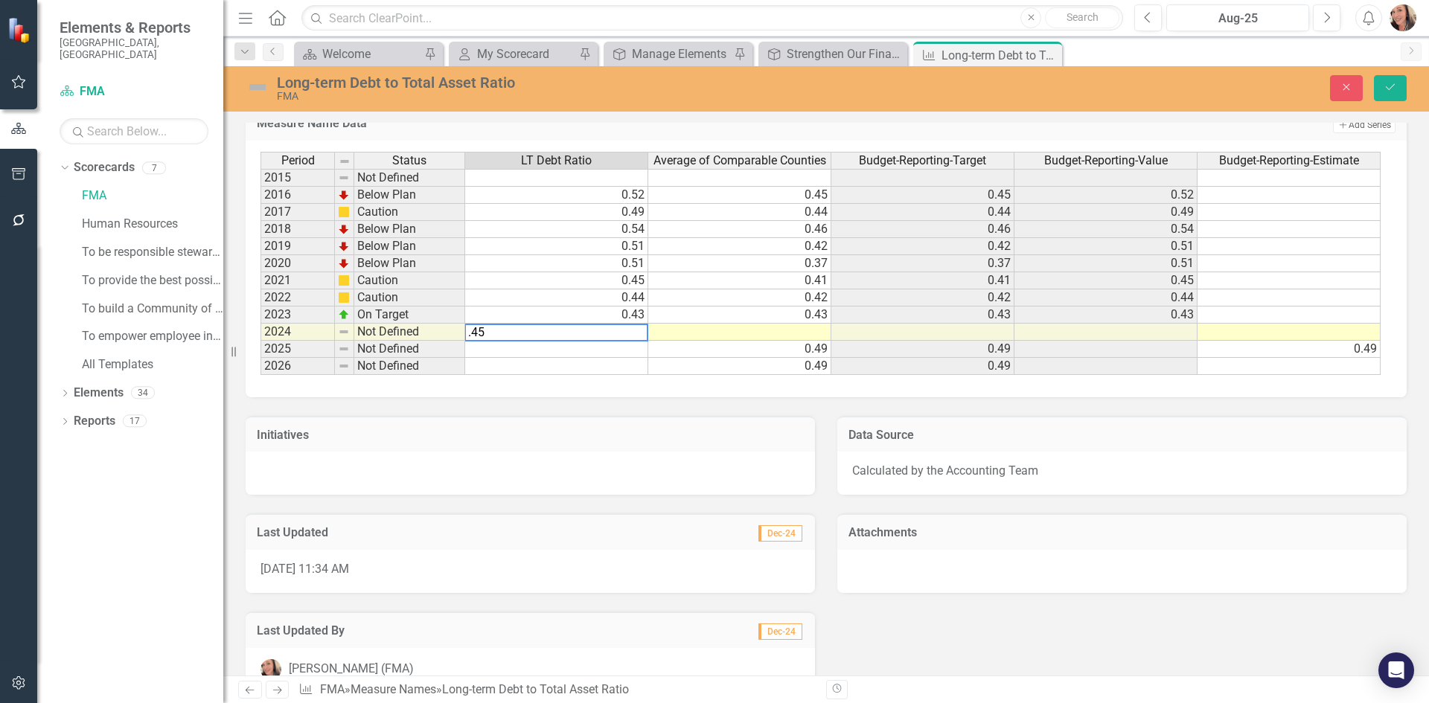
type textarea ".45"
click at [808, 330] on td at bounding box center [739, 332] width 183 height 17
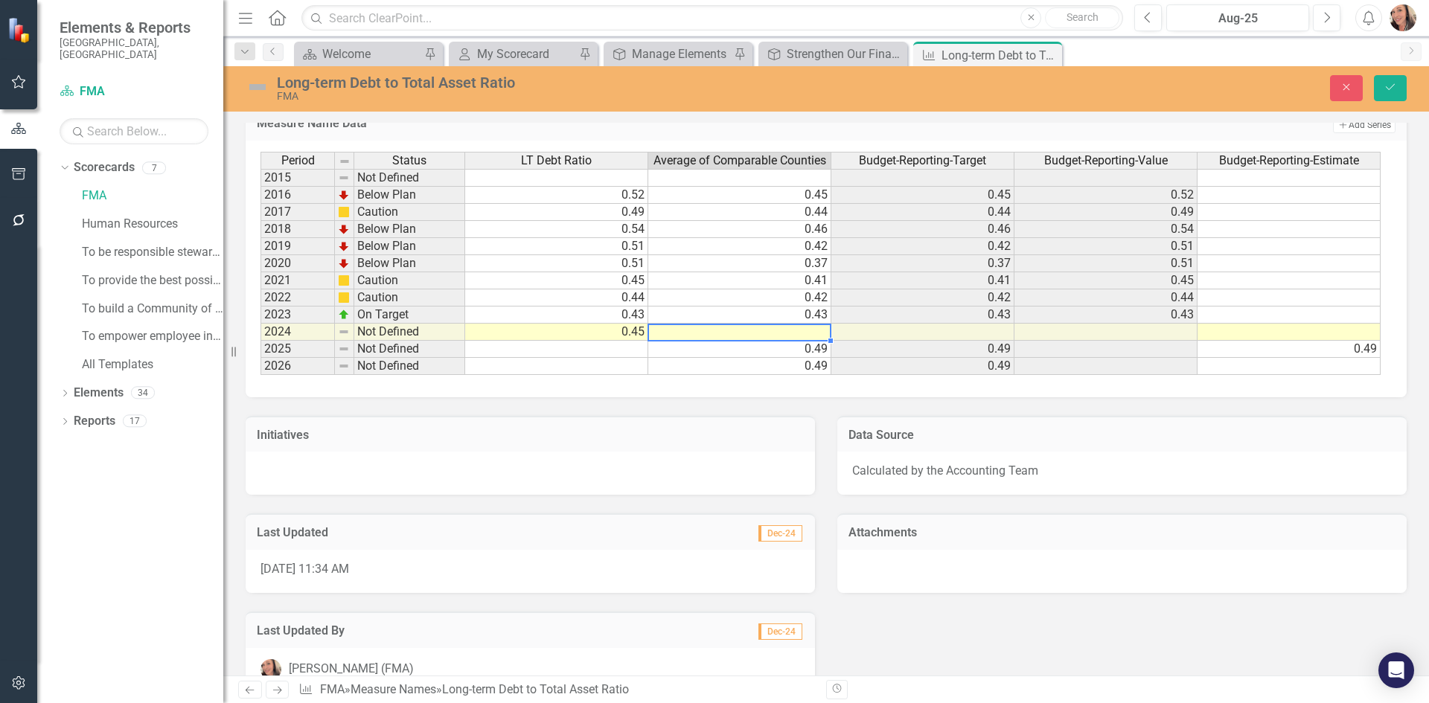
click at [613, 330] on td "0.45" at bounding box center [556, 332] width 183 height 17
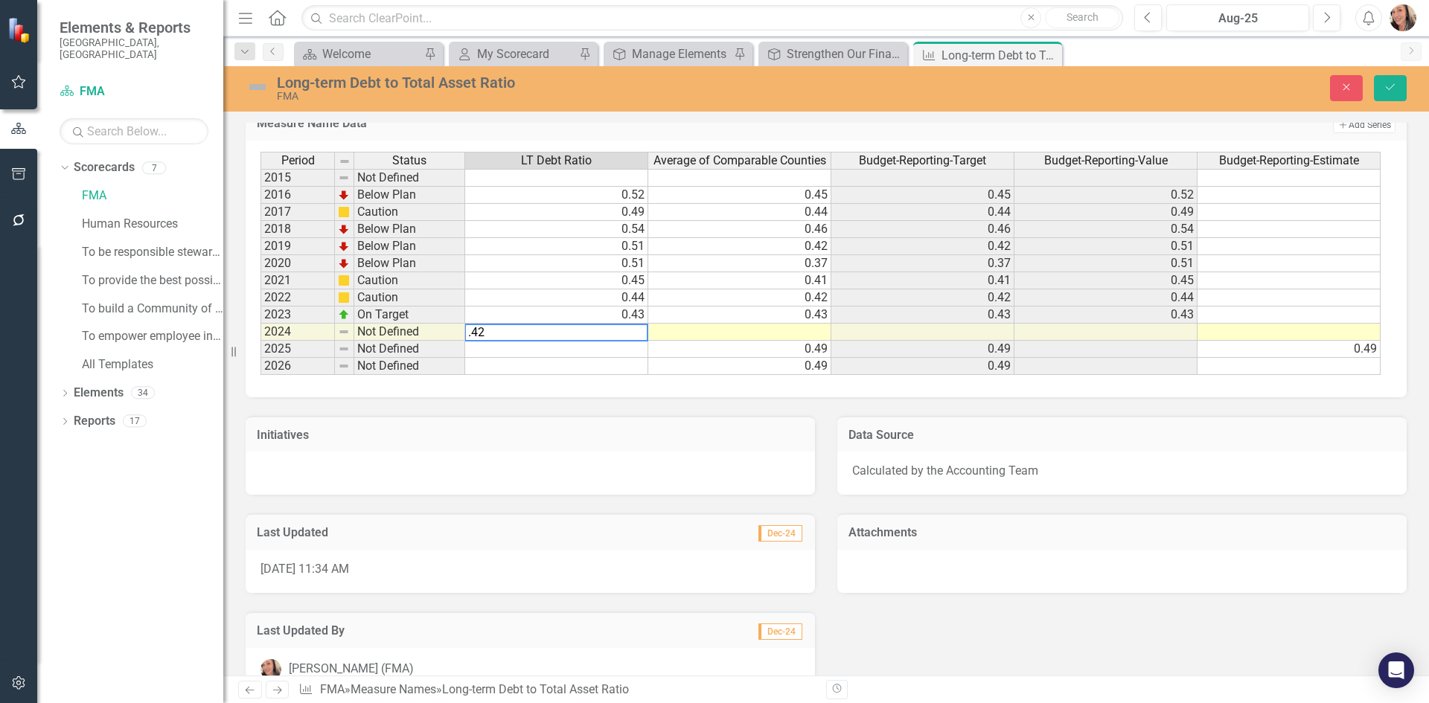
type textarea ".42"
click at [788, 334] on td at bounding box center [739, 332] width 183 height 17
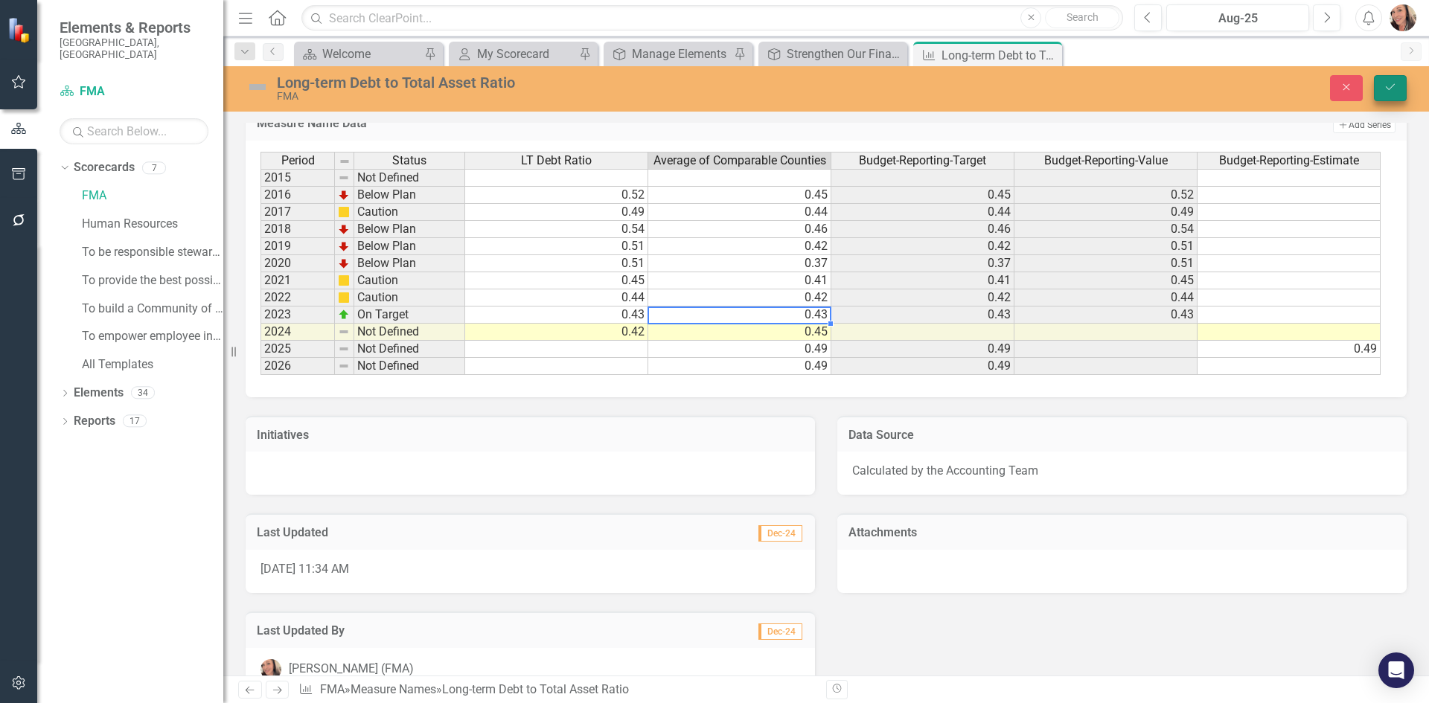
type textarea "0.43"
click at [1398, 89] on button "Save" at bounding box center [1390, 88] width 33 height 26
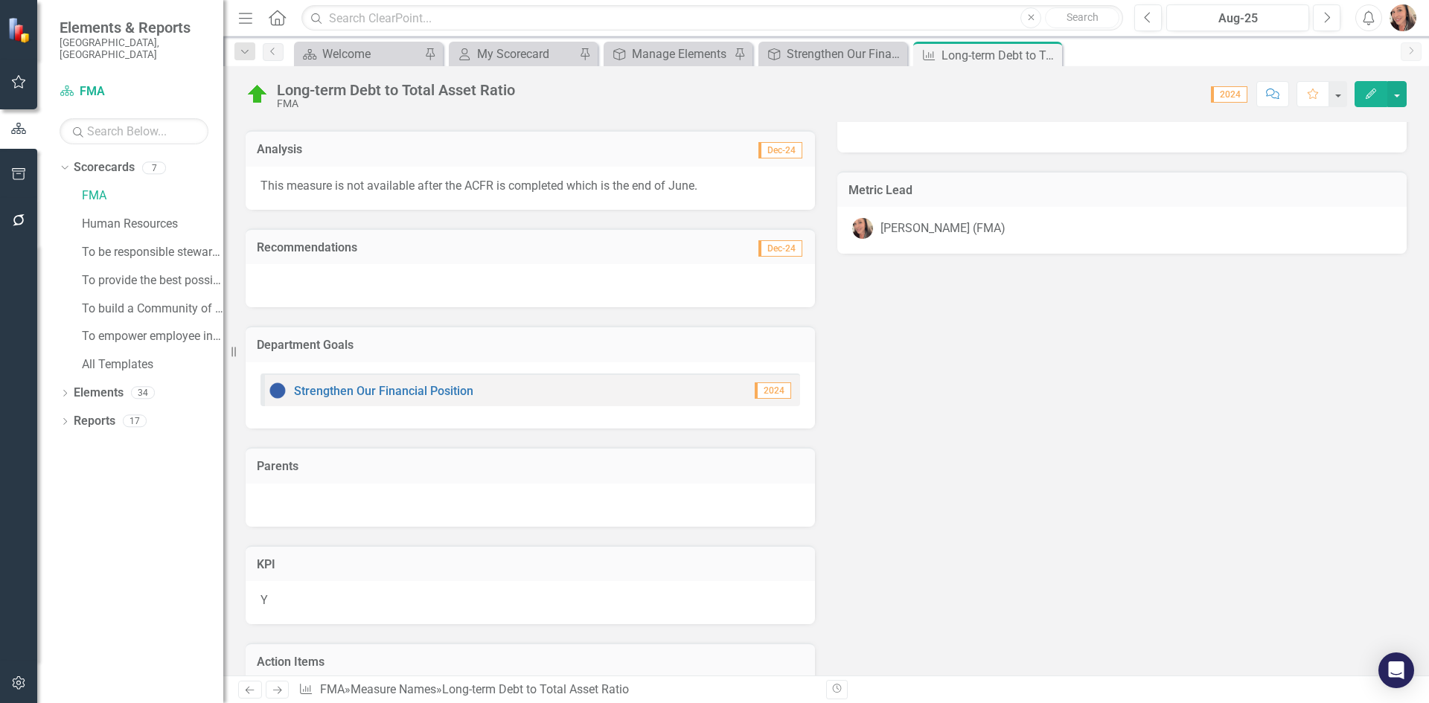
scroll to position [0, 0]
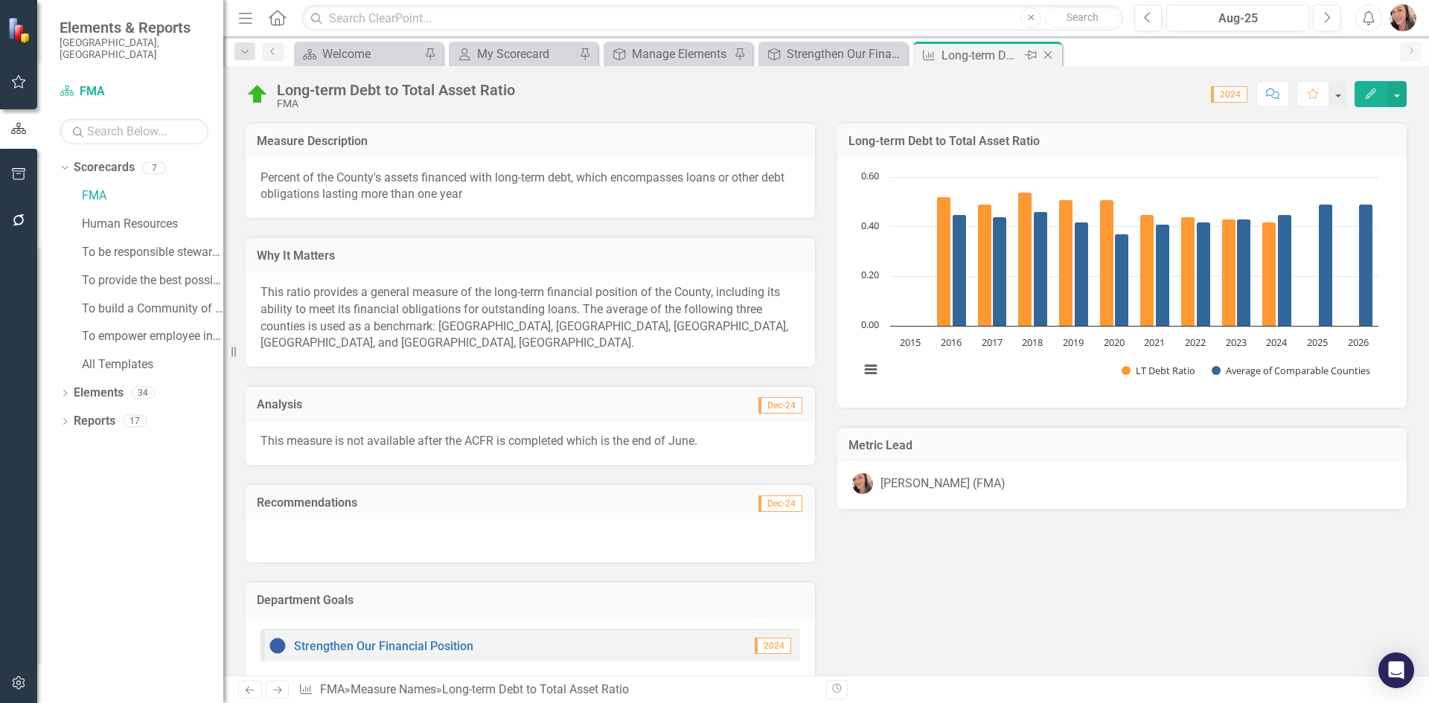
click at [1049, 59] on icon "Close" at bounding box center [1048, 55] width 15 height 12
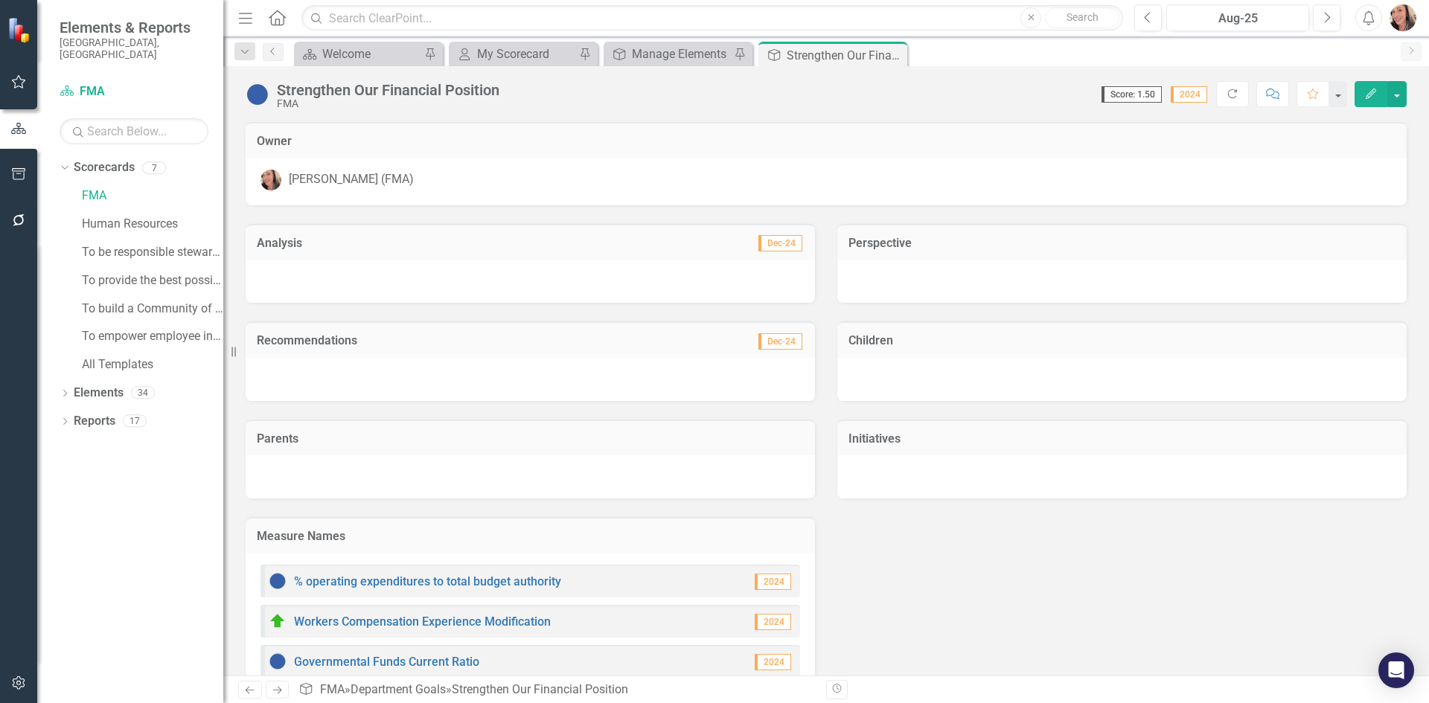
scroll to position [74, 0]
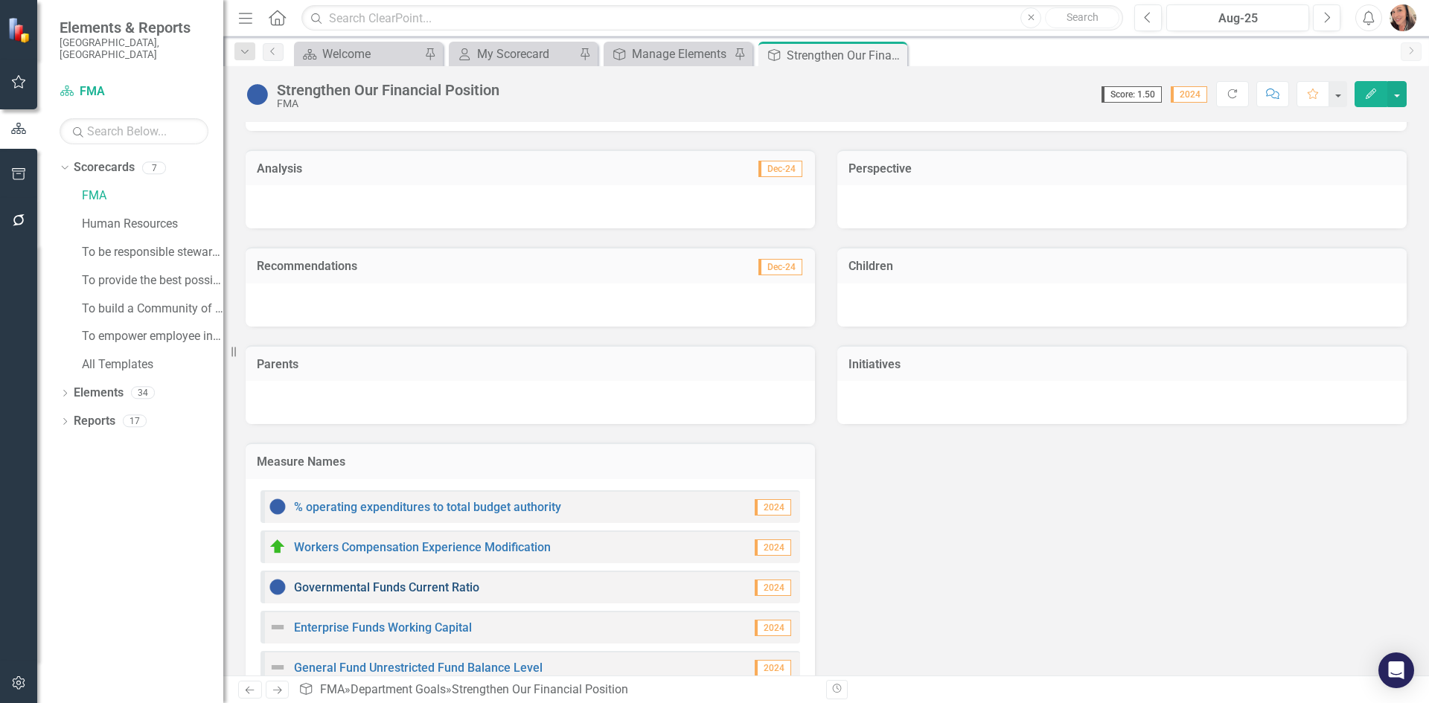
click at [399, 589] on link "Governmental Funds Current Ratio" at bounding box center [386, 588] width 185 height 14
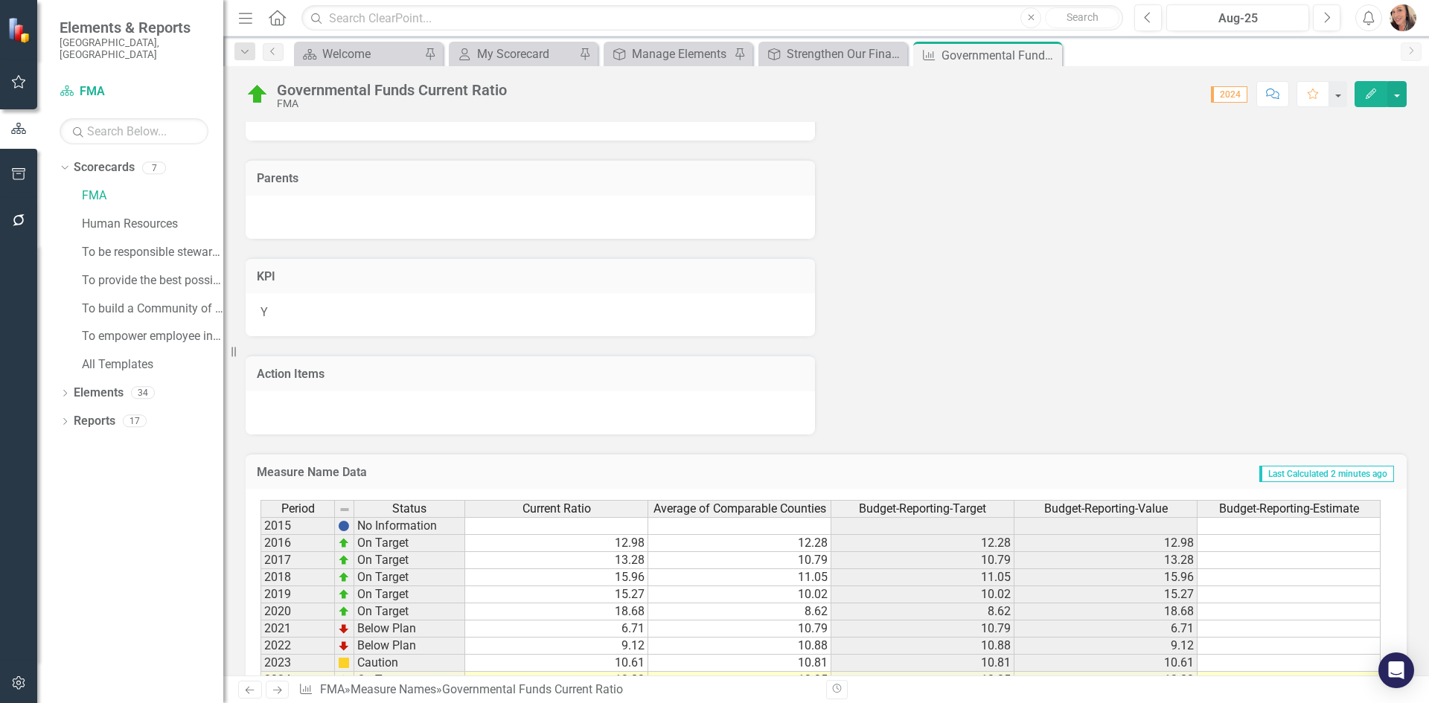
scroll to position [893, 0]
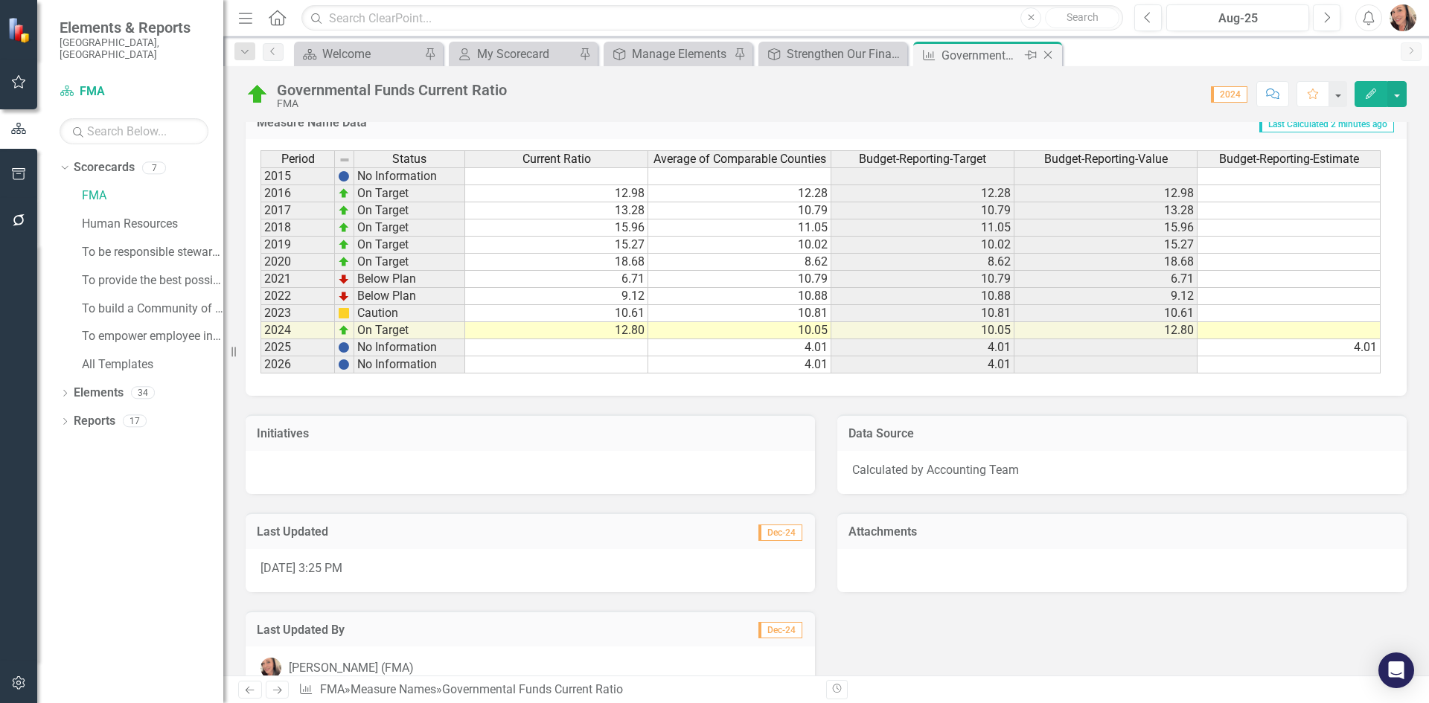
click at [1047, 57] on icon "Close" at bounding box center [1048, 55] width 15 height 12
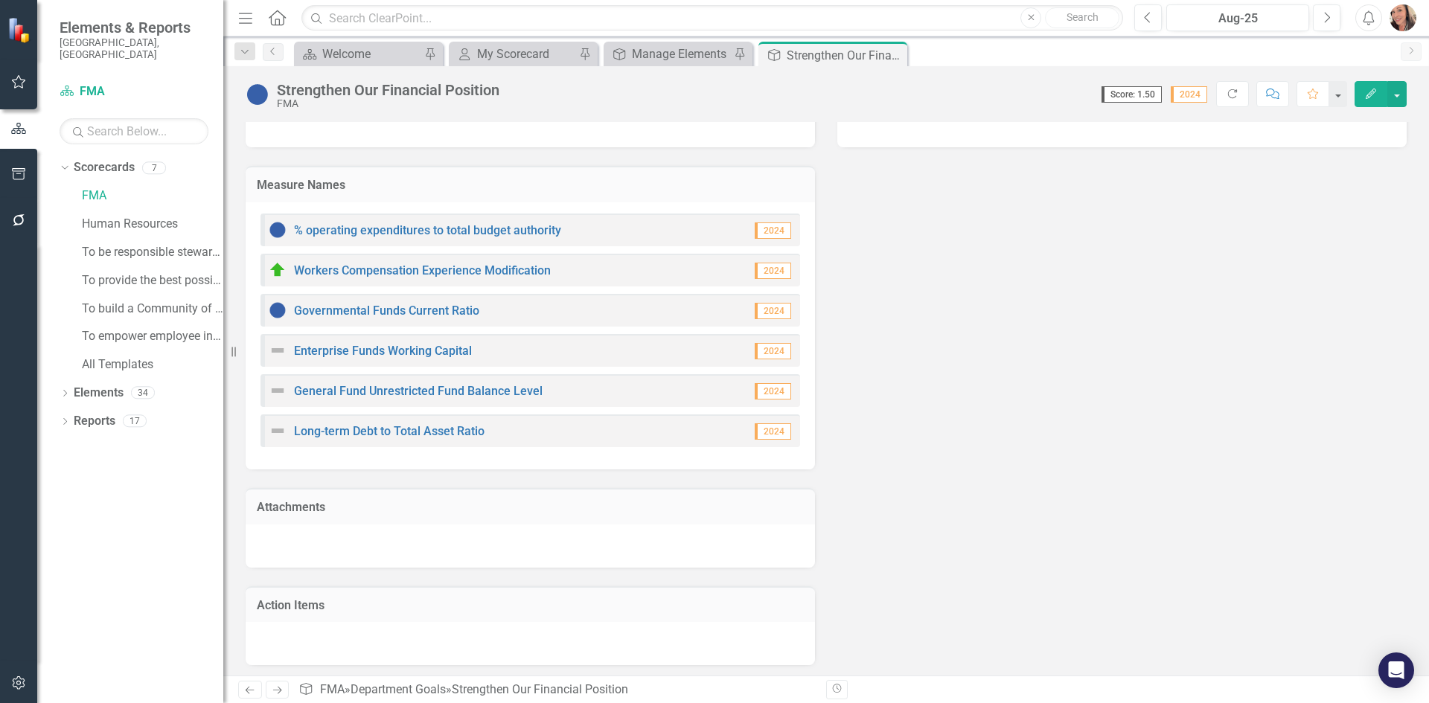
scroll to position [356, 0]
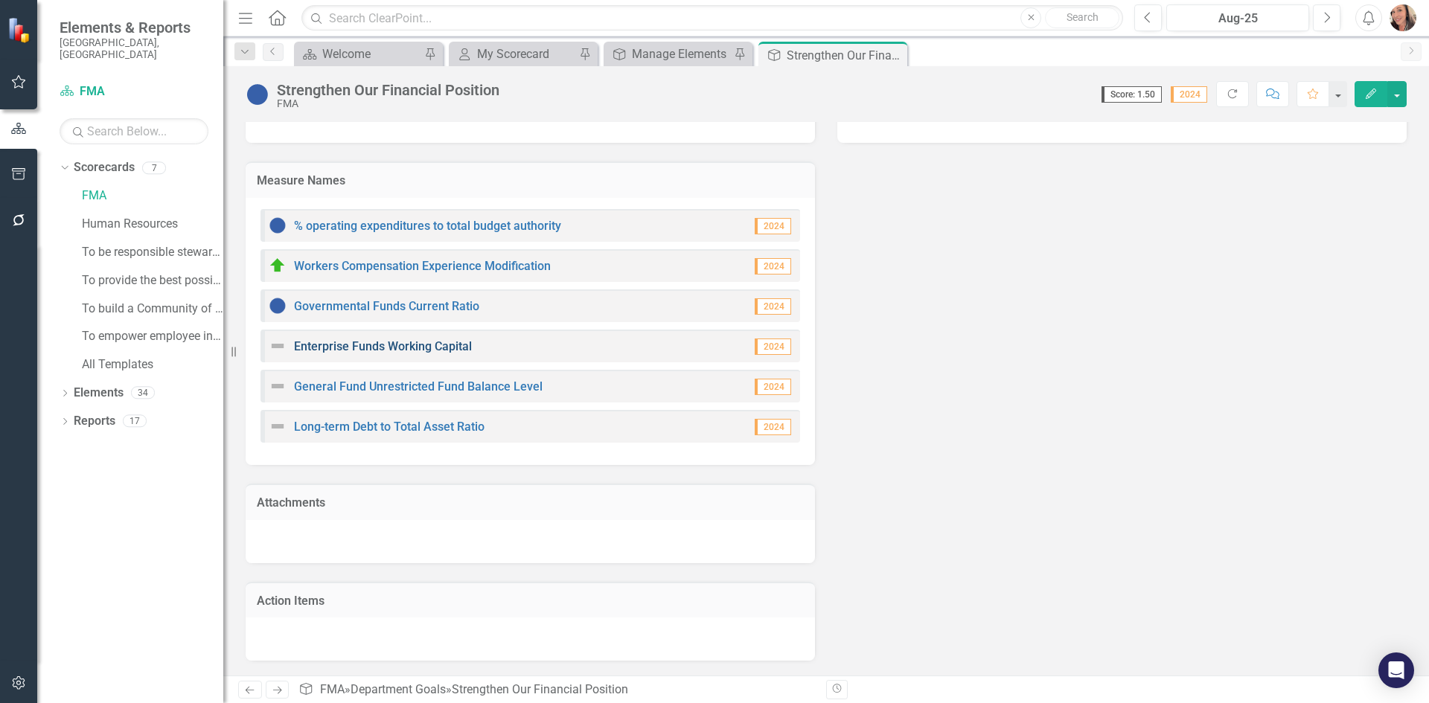
click at [417, 351] on link "Enterprise Funds Working Capital" at bounding box center [383, 346] width 178 height 14
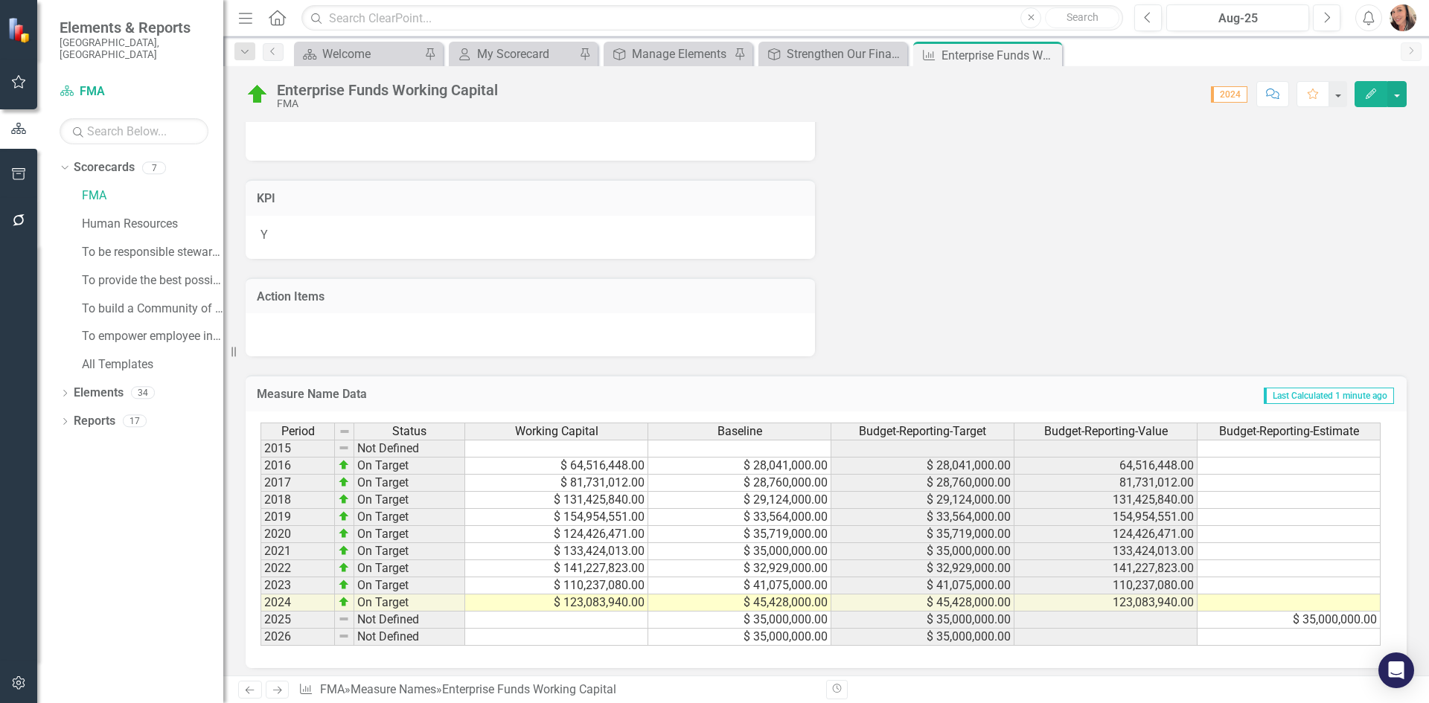
scroll to position [744, 0]
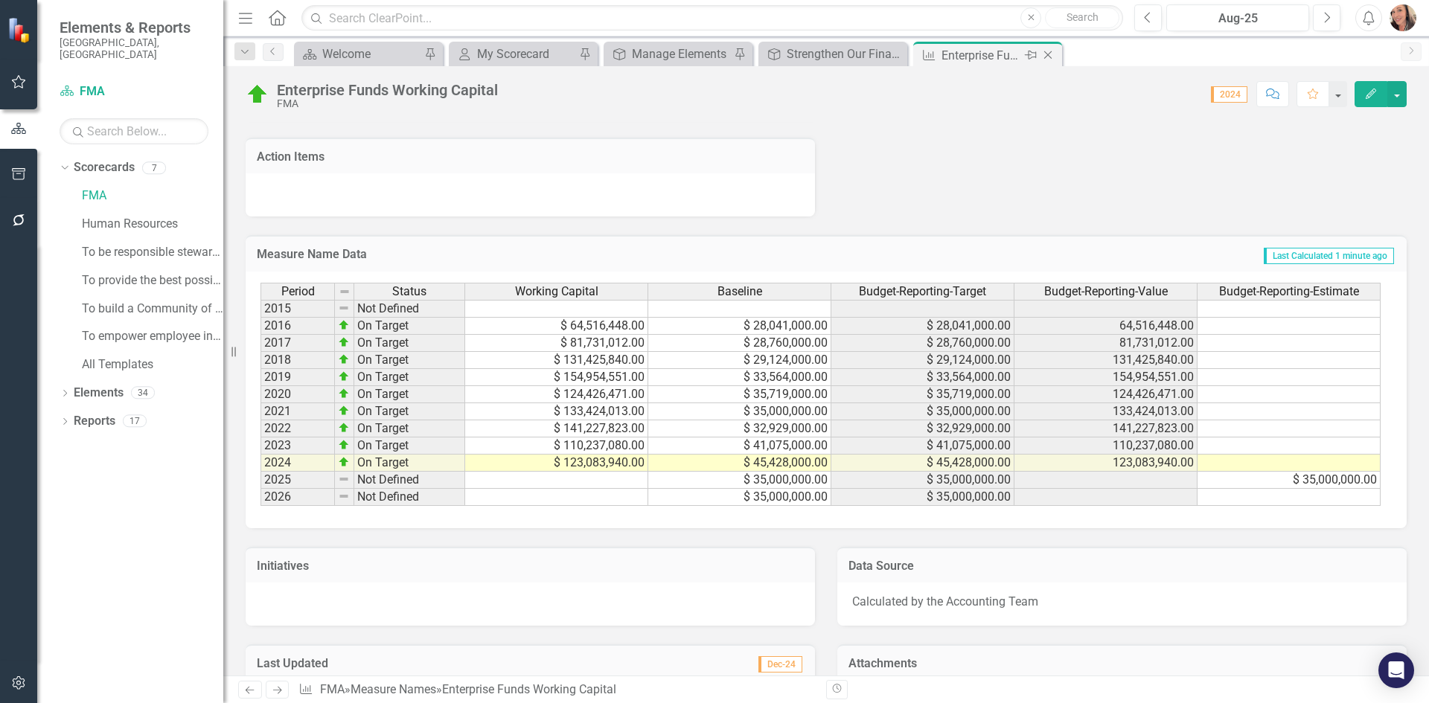
click at [1051, 55] on icon "Close" at bounding box center [1048, 55] width 15 height 12
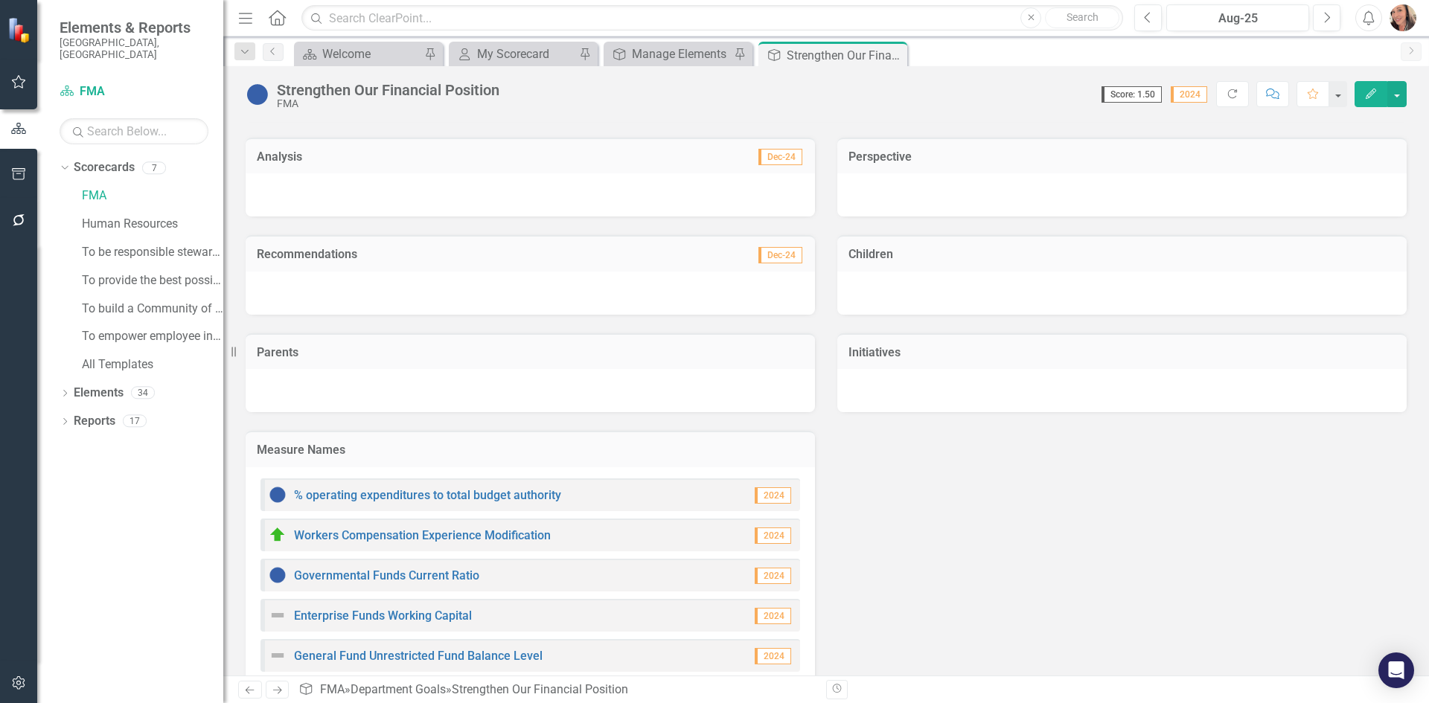
scroll to position [223, 0]
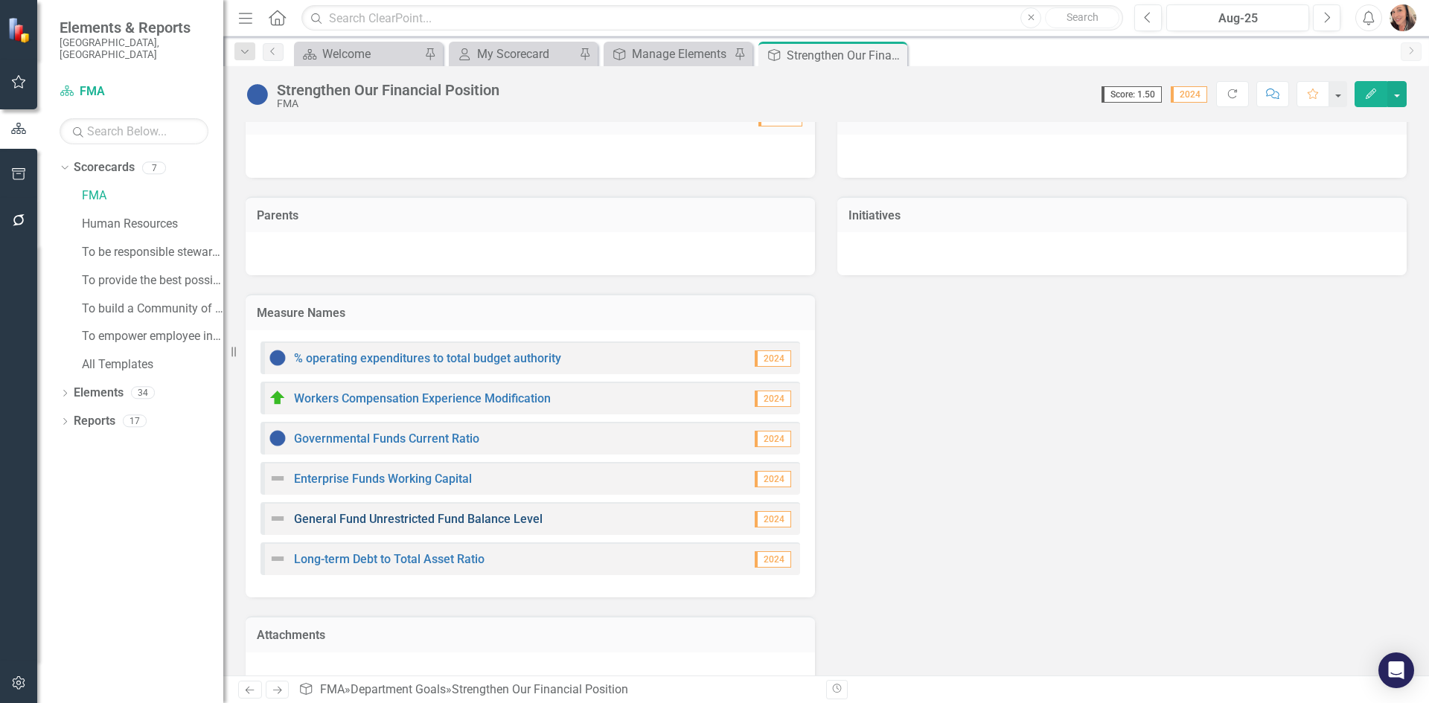
click at [488, 514] on link "General Fund Unrestricted Fund Balance Level" at bounding box center [418, 519] width 249 height 14
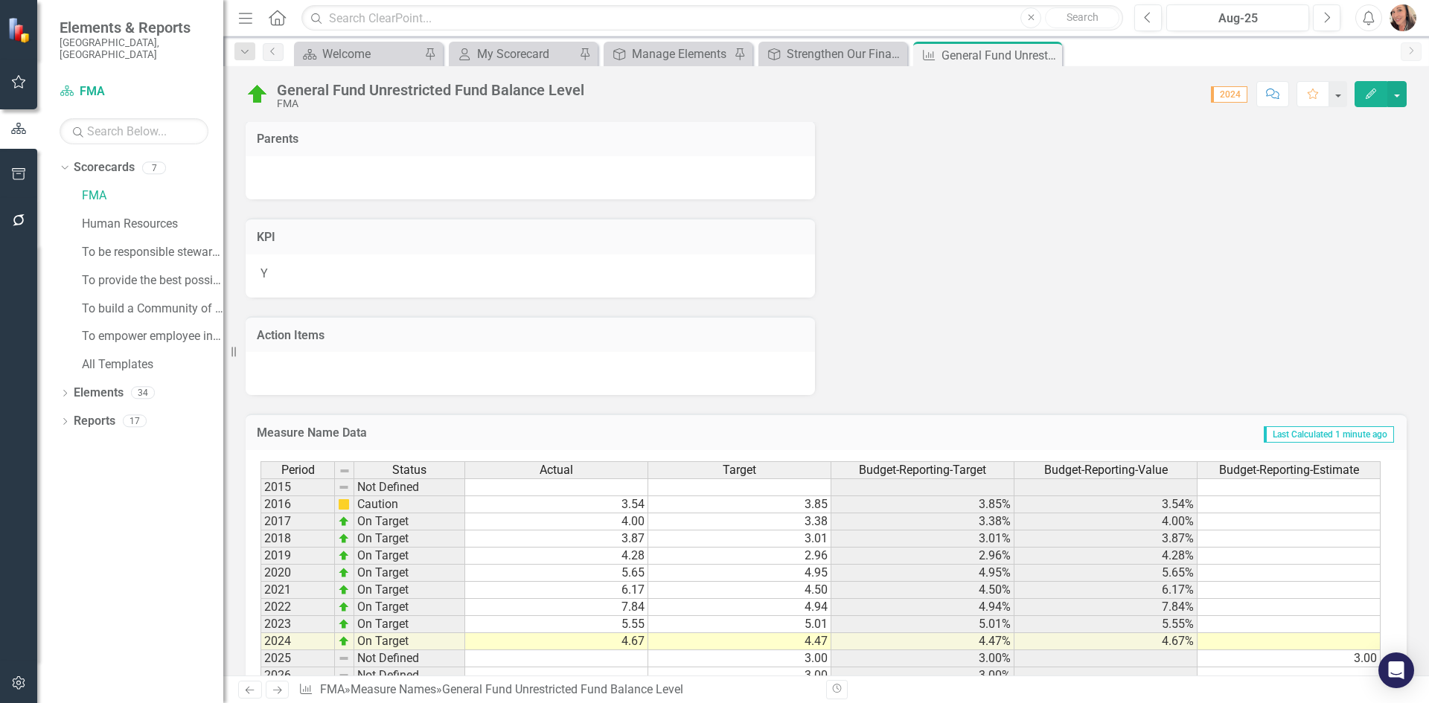
scroll to position [968, 0]
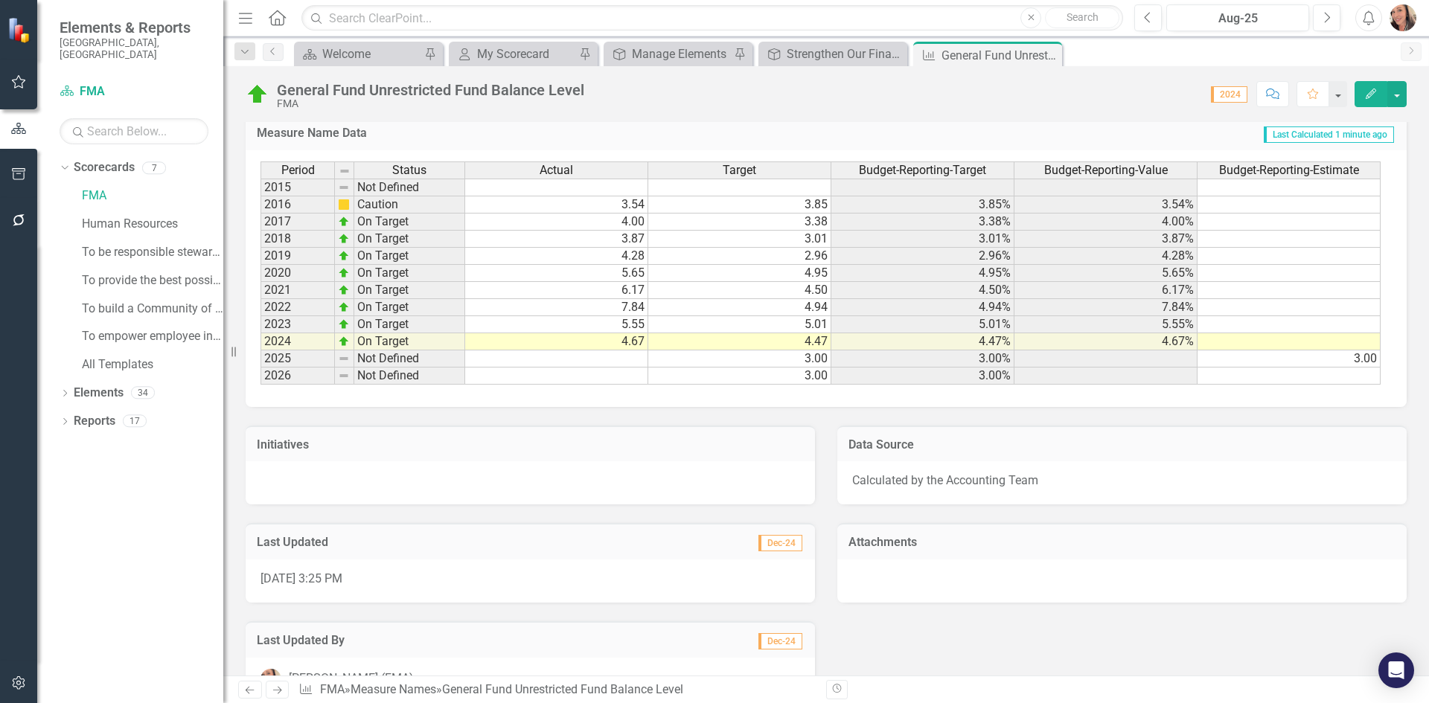
click at [0, 0] on icon "Close" at bounding box center [0, 0] width 0 height 0
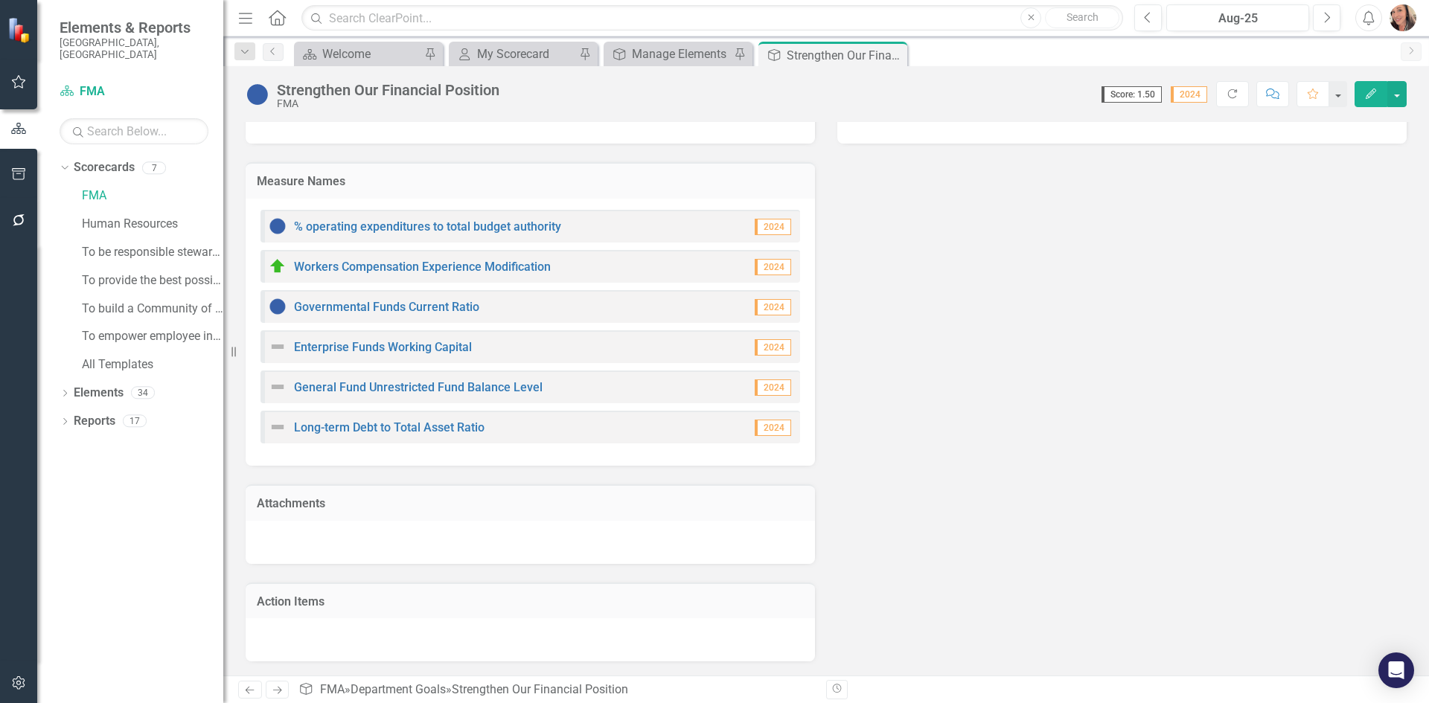
scroll to position [356, 0]
click at [351, 384] on link "General Fund Unrestricted Fund Balance Level" at bounding box center [418, 387] width 249 height 14
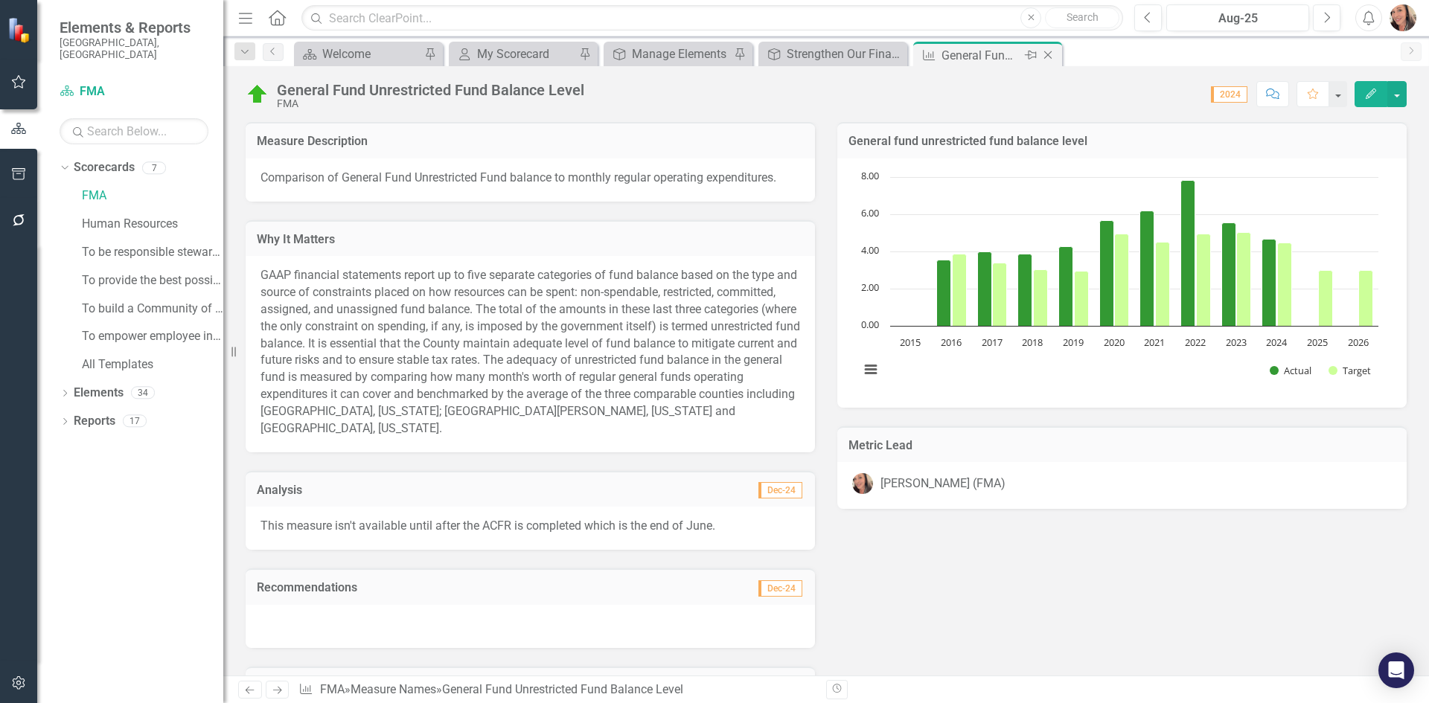
click at [1053, 54] on icon "Close" at bounding box center [1048, 55] width 15 height 12
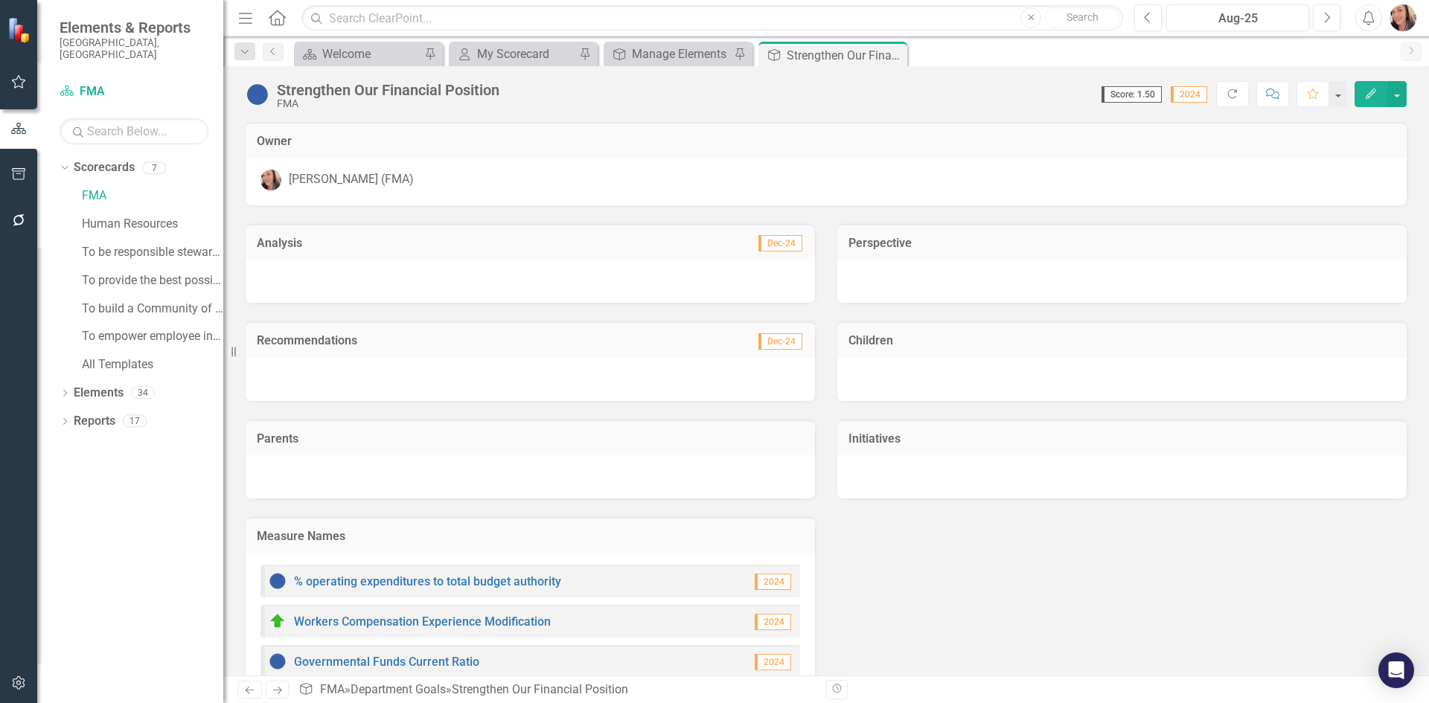
scroll to position [223, 0]
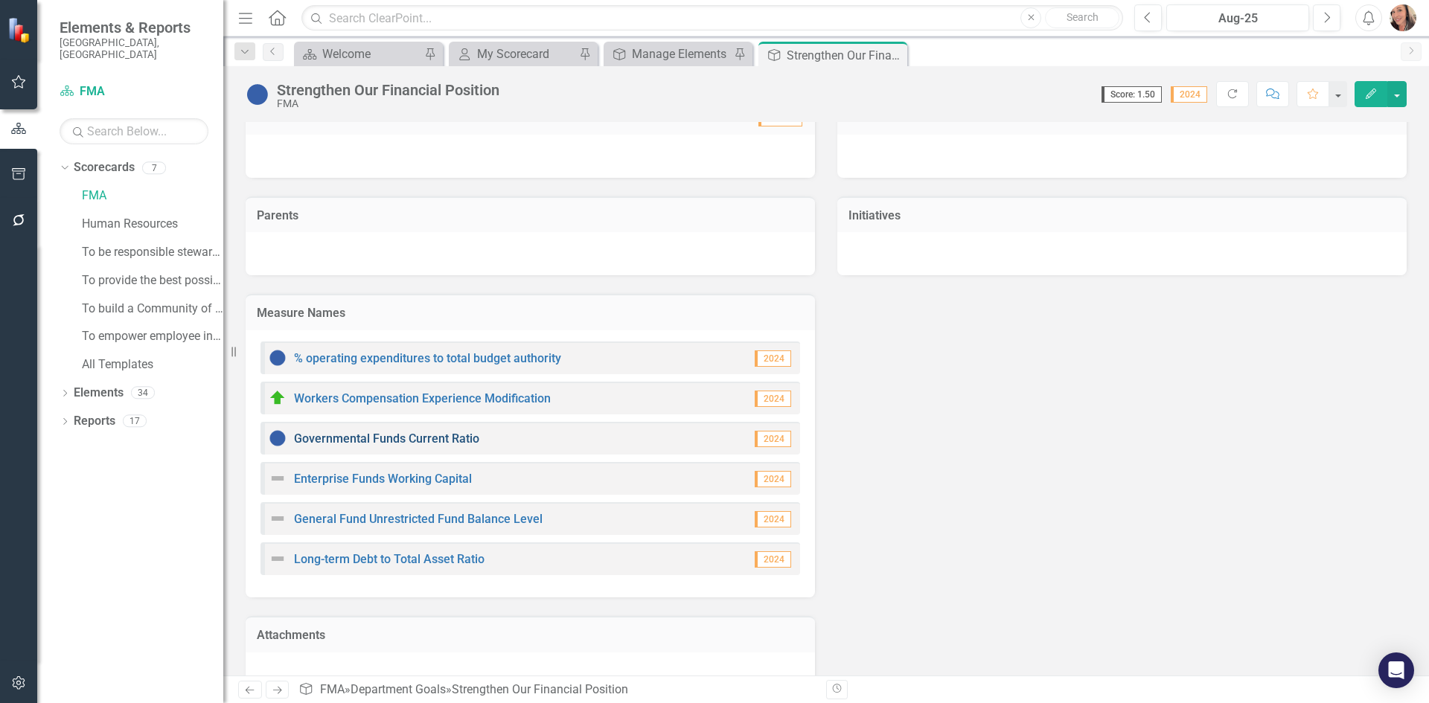
click at [458, 437] on link "Governmental Funds Current Ratio" at bounding box center [386, 439] width 185 height 14
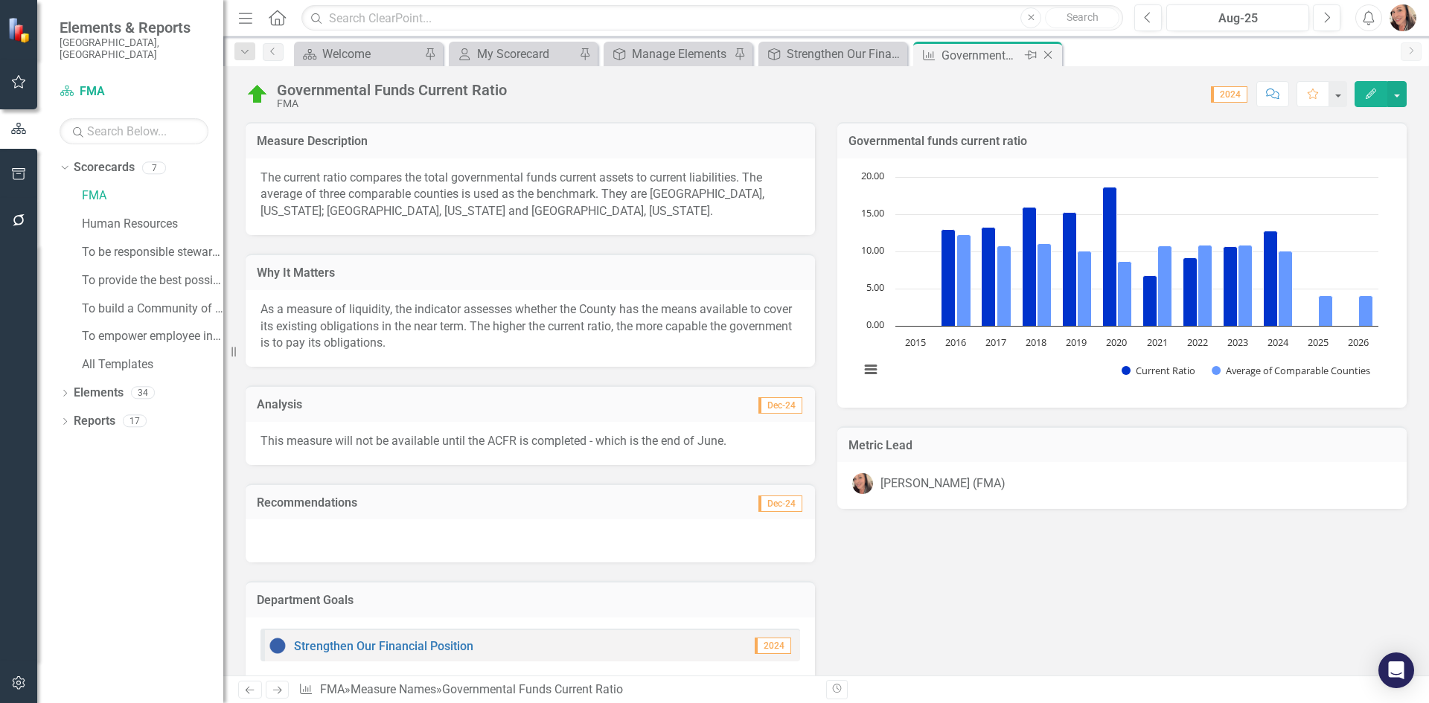
click at [1050, 59] on icon "Close" at bounding box center [1048, 55] width 15 height 12
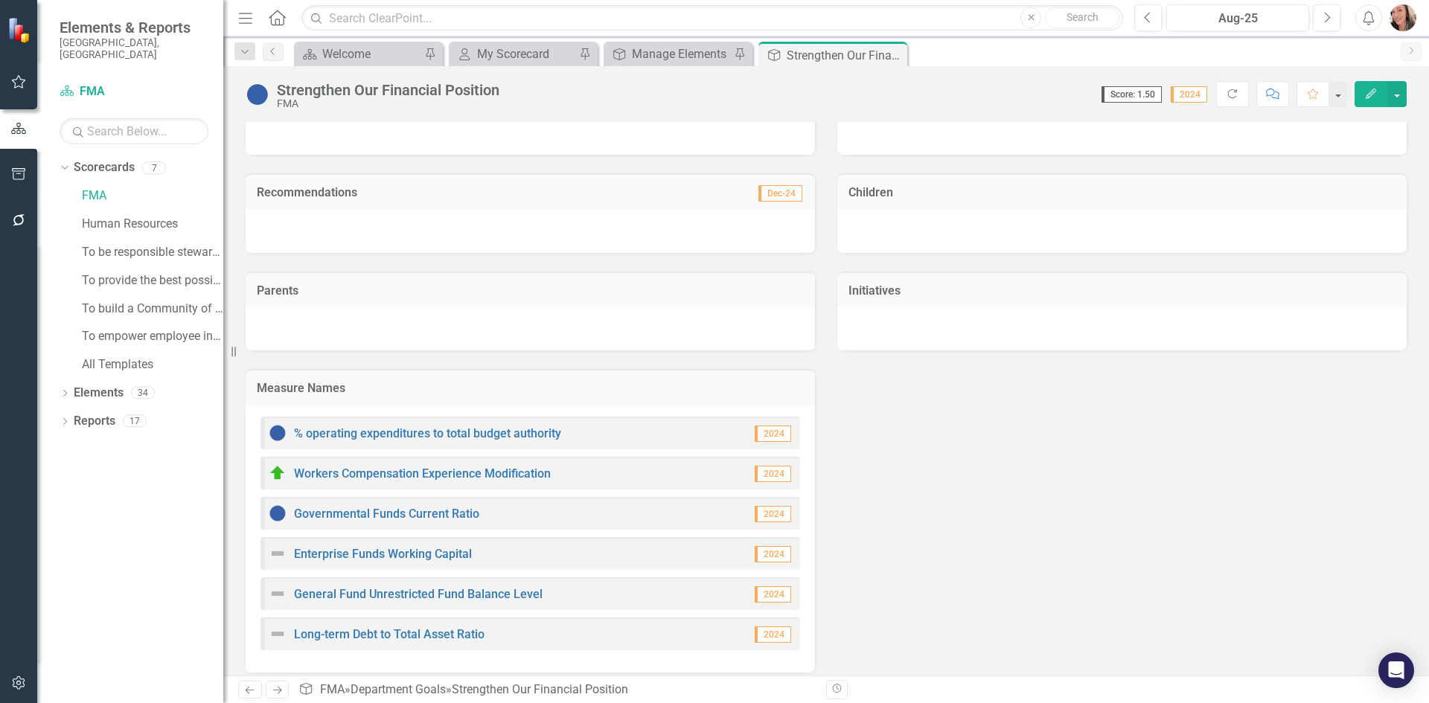
scroll to position [149, 0]
click at [429, 633] on link "Long-term Debt to Total Asset Ratio" at bounding box center [389, 634] width 191 height 14
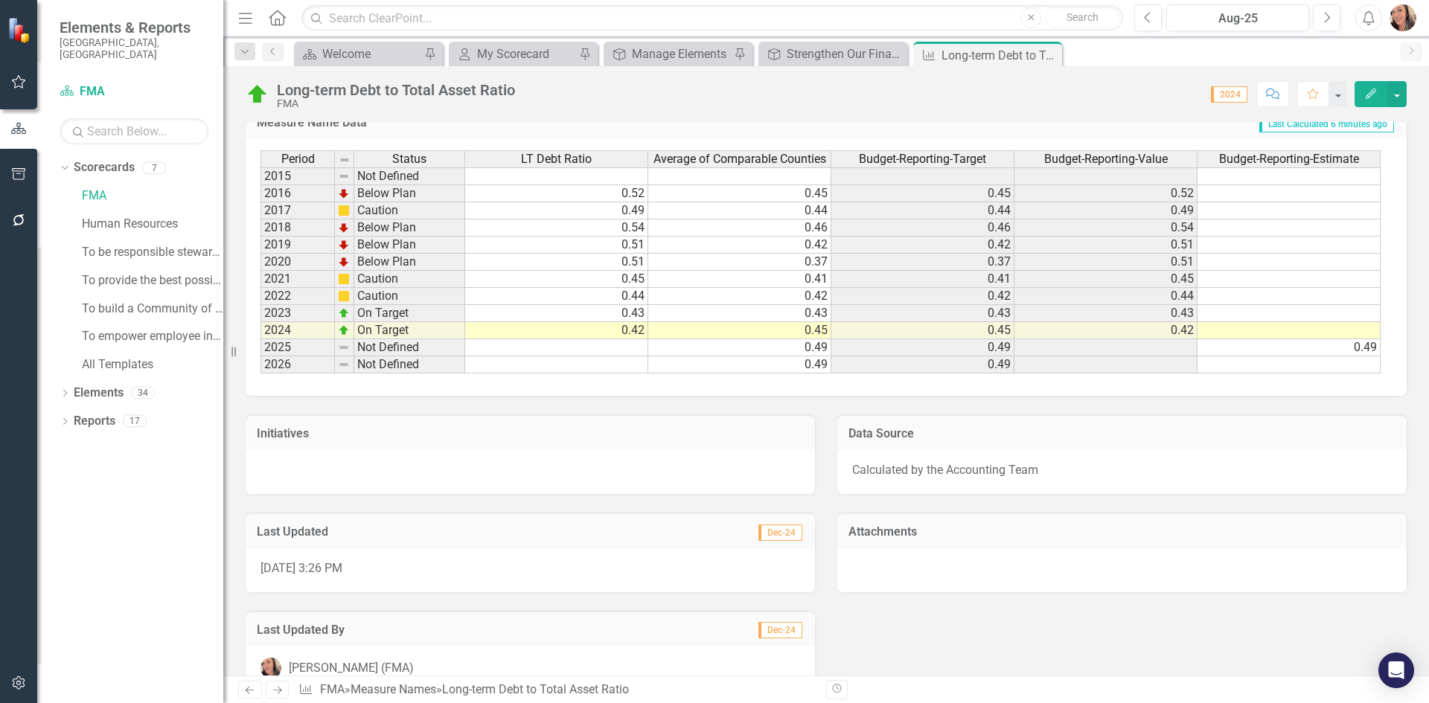
scroll to position [819, 0]
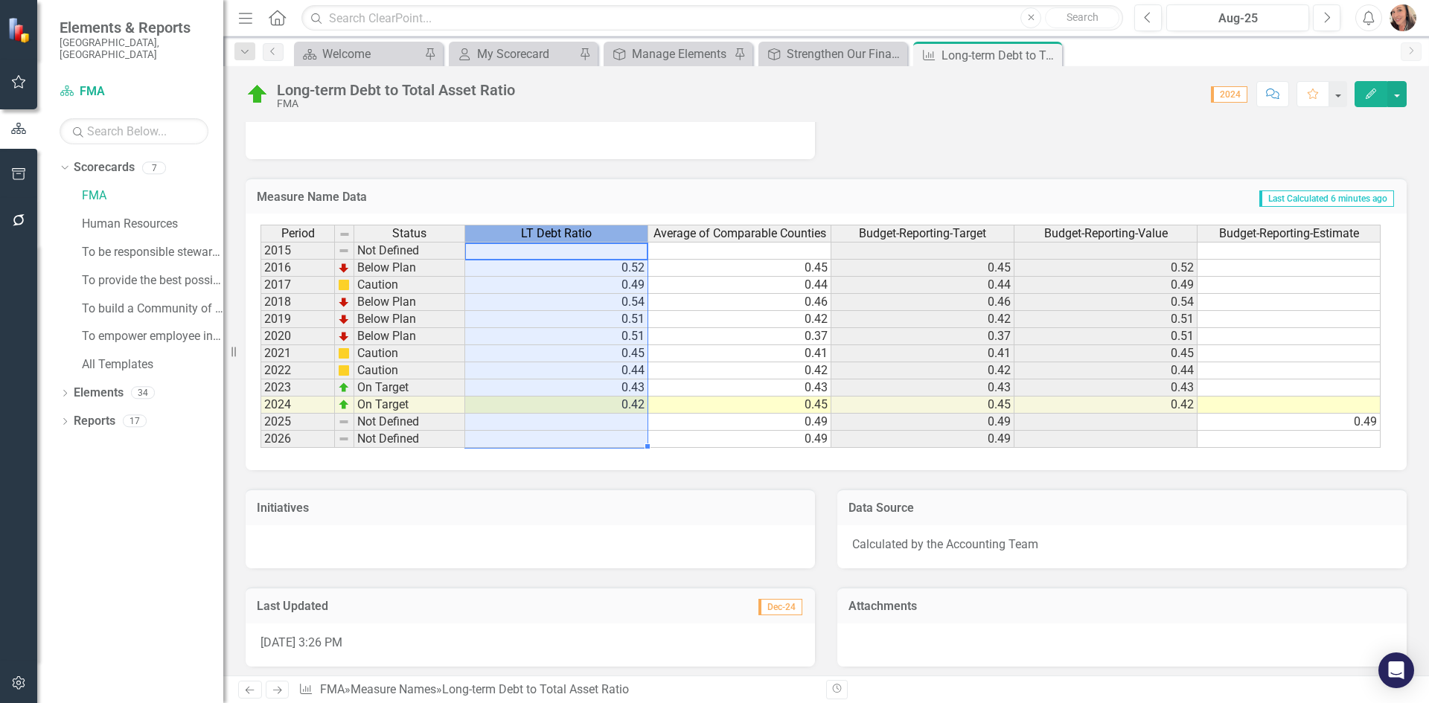
click at [611, 235] on div "LT Debt Ratio" at bounding box center [556, 234] width 182 height 16
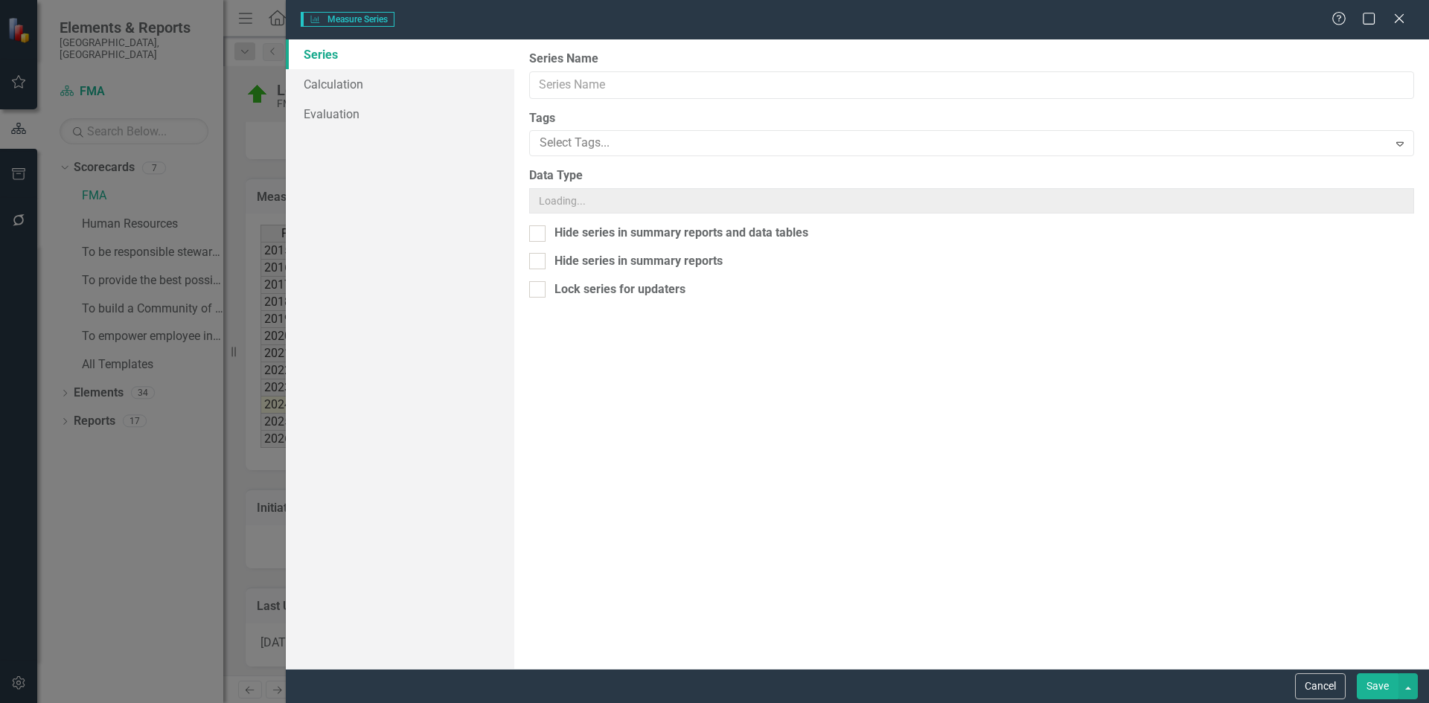
type input "LT Debt Ratio"
